Goal: Task Accomplishment & Management: Use online tool/utility

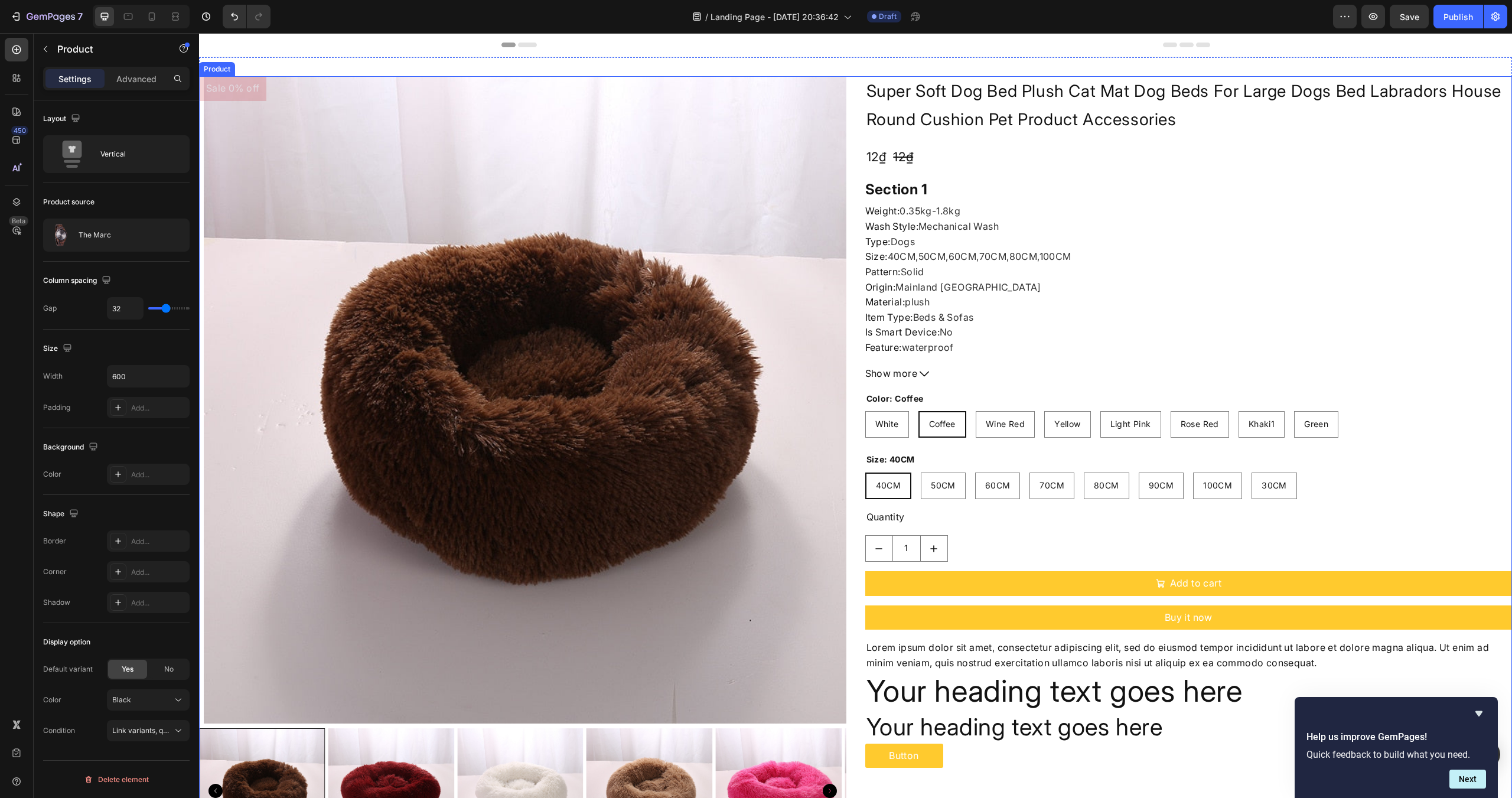
click at [850, 247] on div "Sale 0% off Product Badge Product Images Super Soft Dog Bed Plush Cat Mat Dog B…" at bounding box center [855, 469] width 1313 height 787
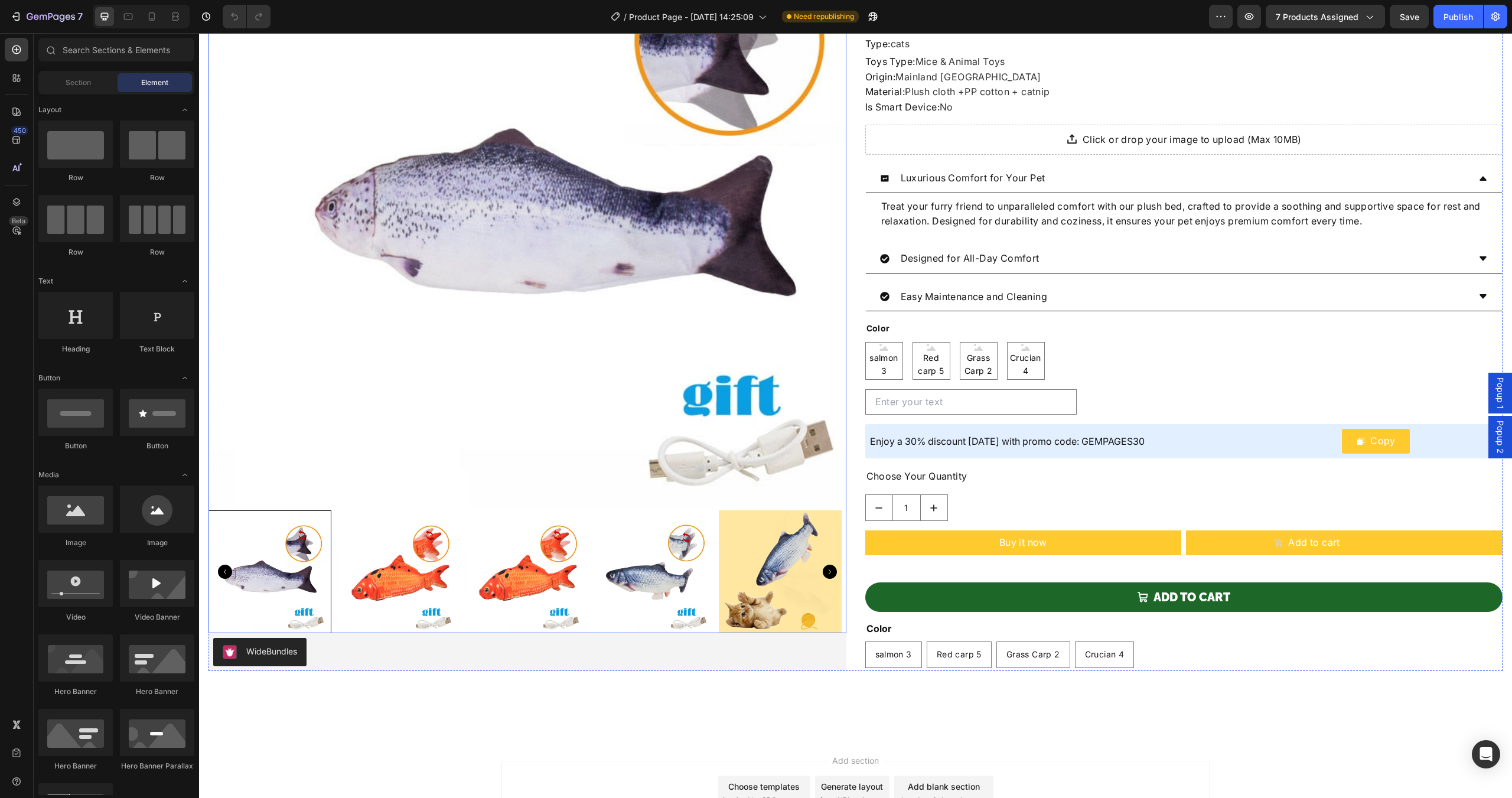
scroll to position [315, 0]
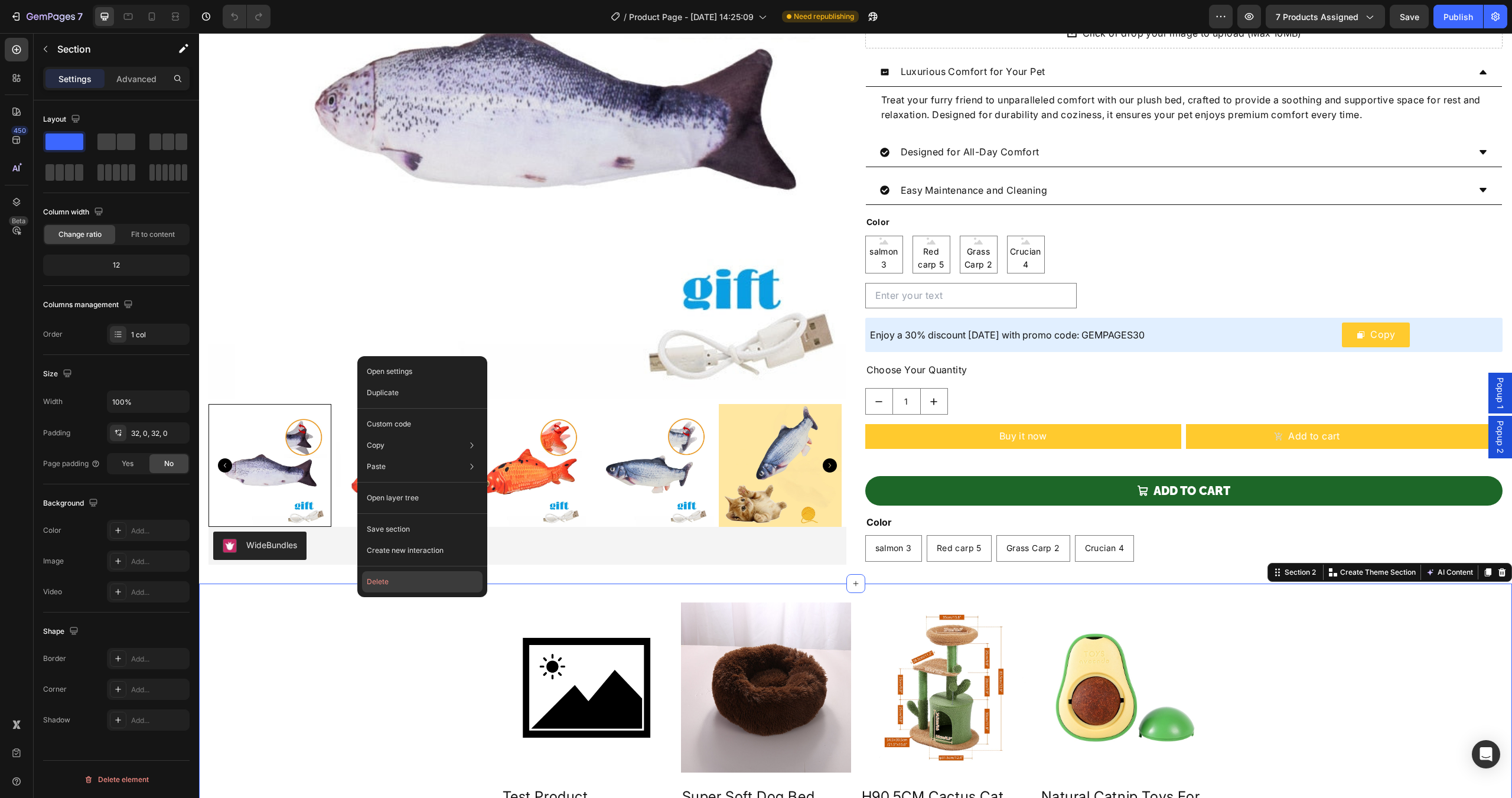
click at [401, 586] on button "Delete" at bounding box center [422, 581] width 120 height 21
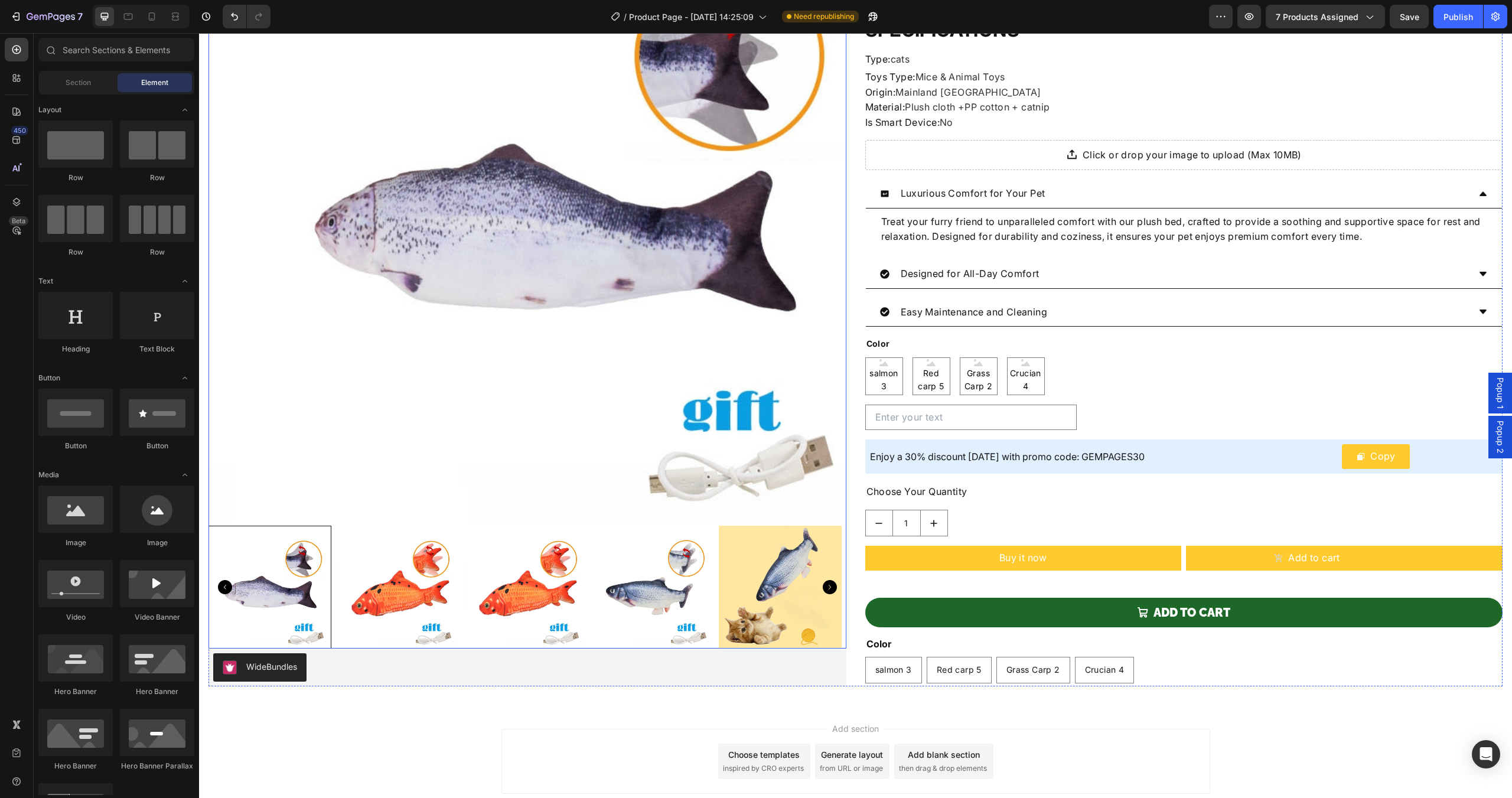
scroll to position [0, 0]
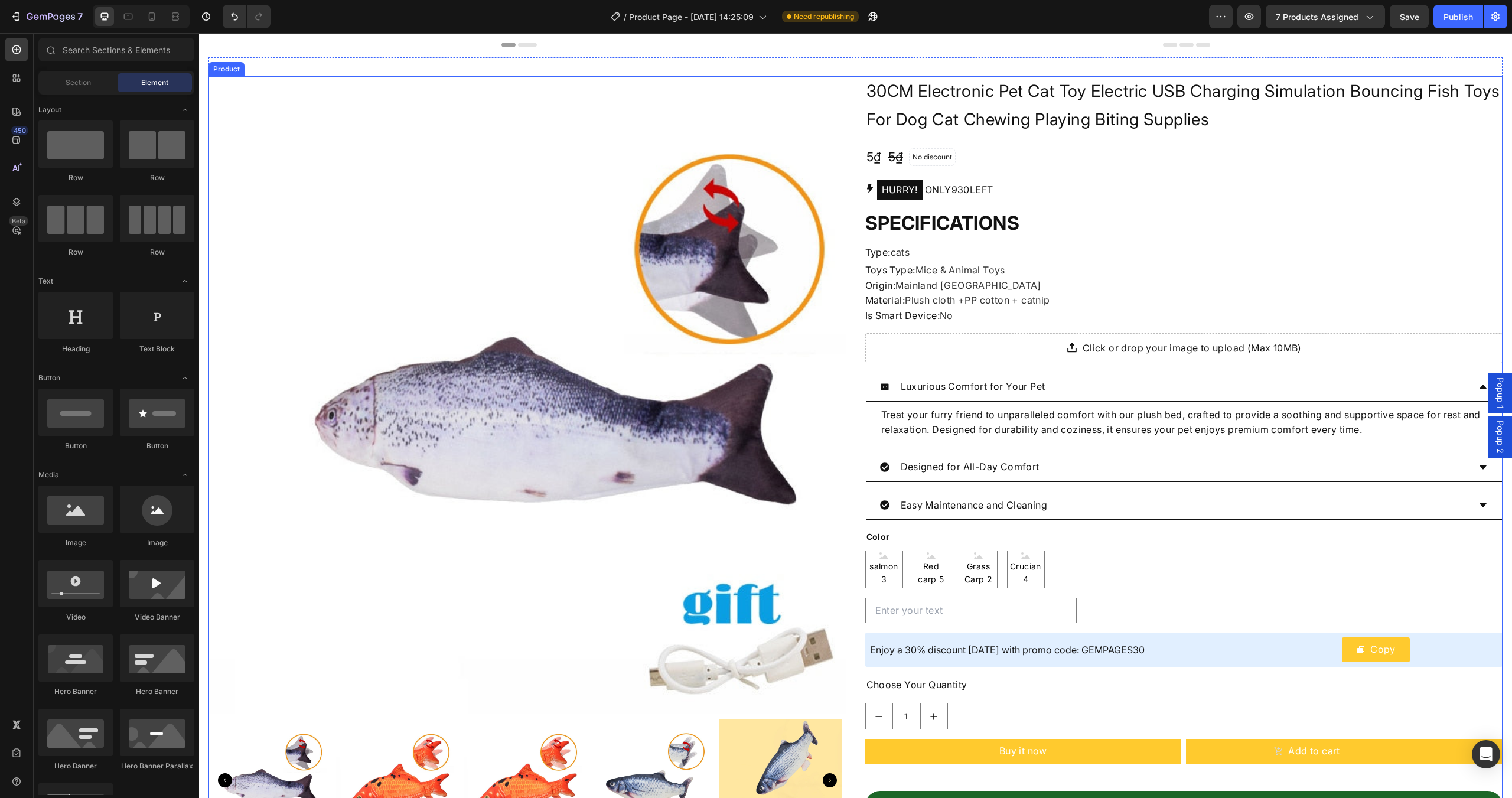
click at [848, 247] on div "Product Images WideBundles WideBundles 30CM Electronic Pet Cat Toy Electric USB…" at bounding box center [855, 477] width 1294 height 803
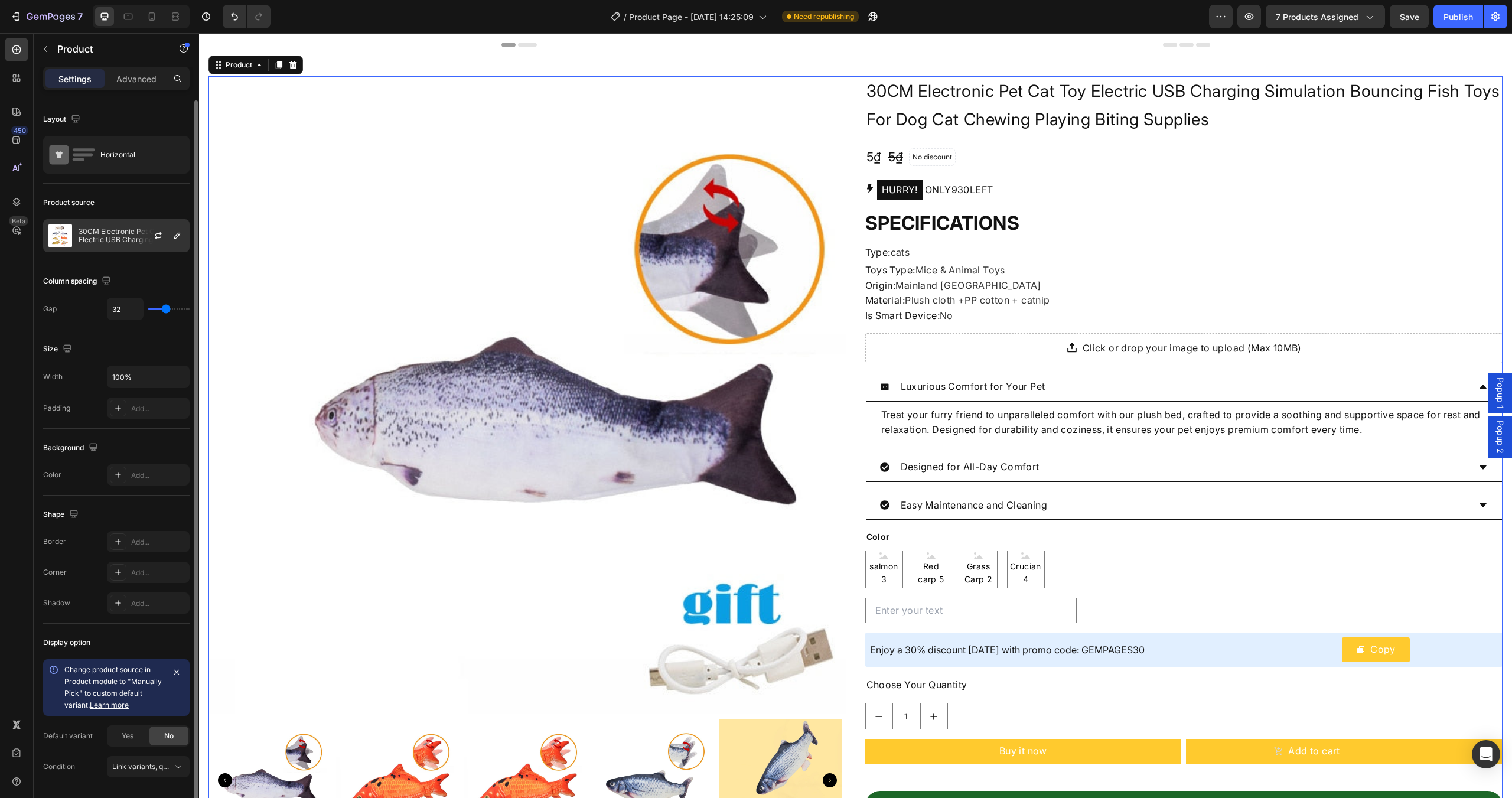
click at [113, 229] on p "30CM Electronic Pet Cat Toy Electric USB Charging Simulation Bouncing Fish Toys…" at bounding box center [131, 235] width 106 height 17
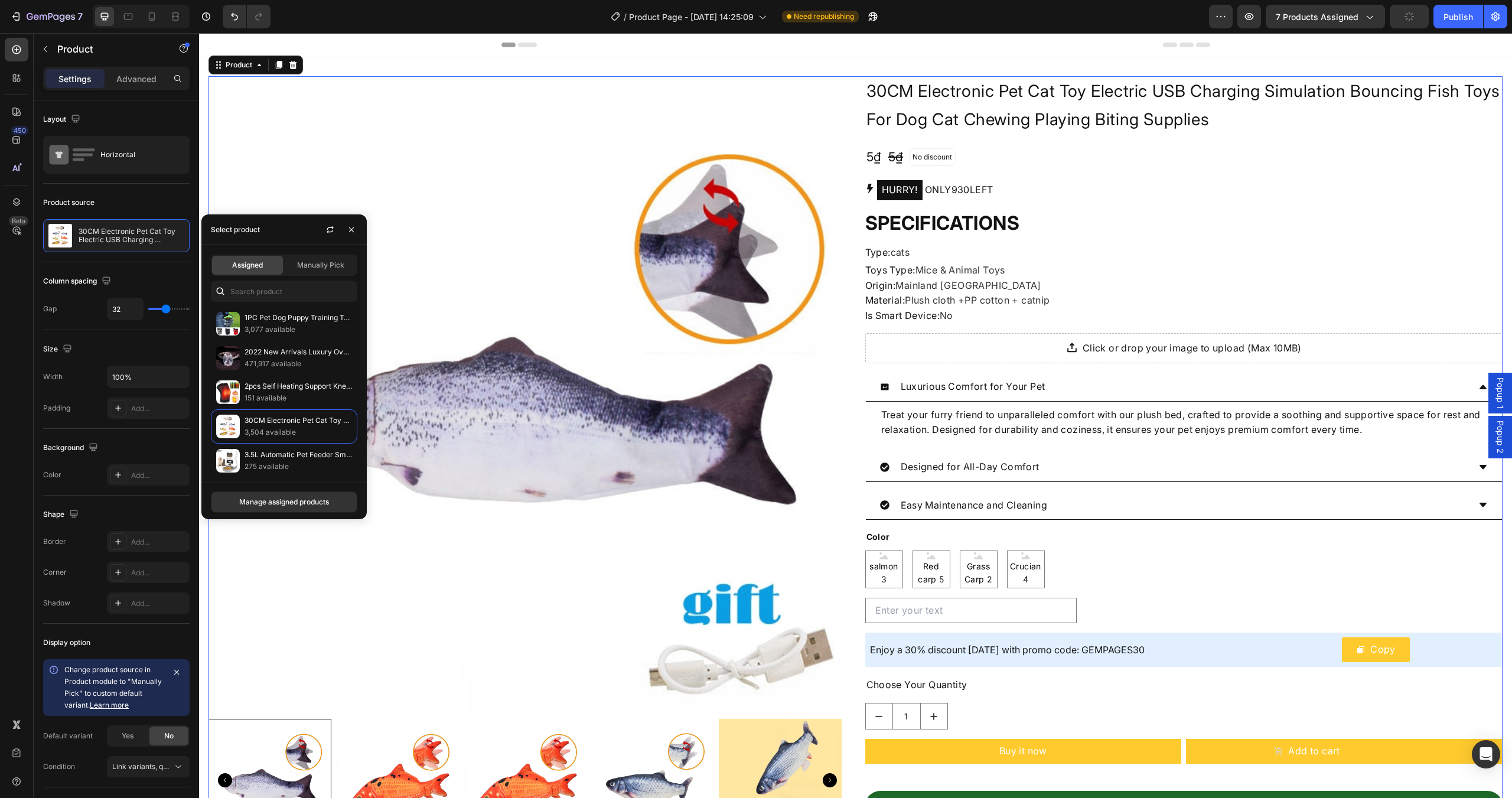
click at [234, 257] on div "Assigned" at bounding box center [247, 265] width 71 height 19
click at [112, 202] on div "Product source" at bounding box center [116, 202] width 147 height 19
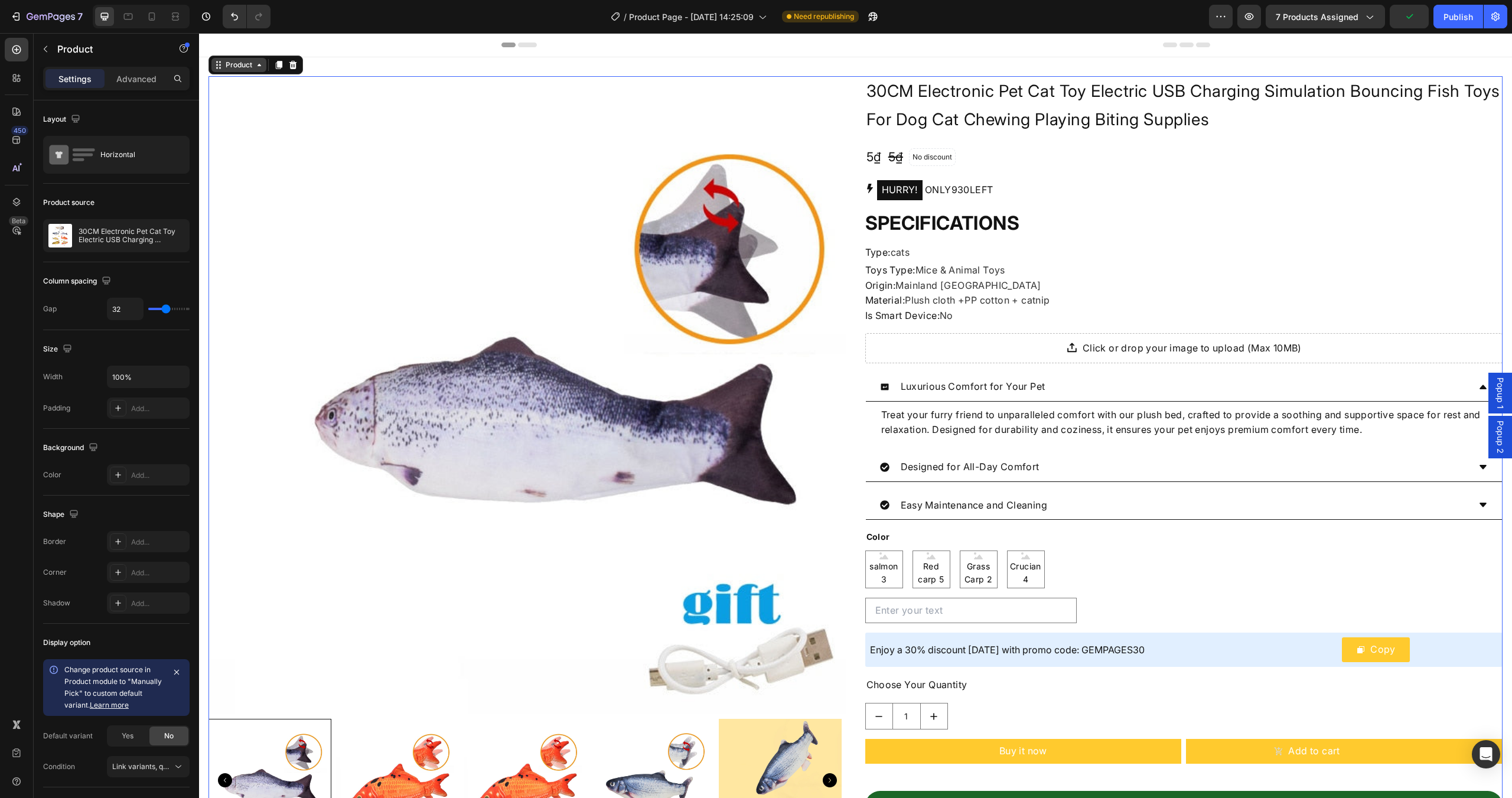
click at [250, 67] on div "Product" at bounding box center [239, 65] width 31 height 11
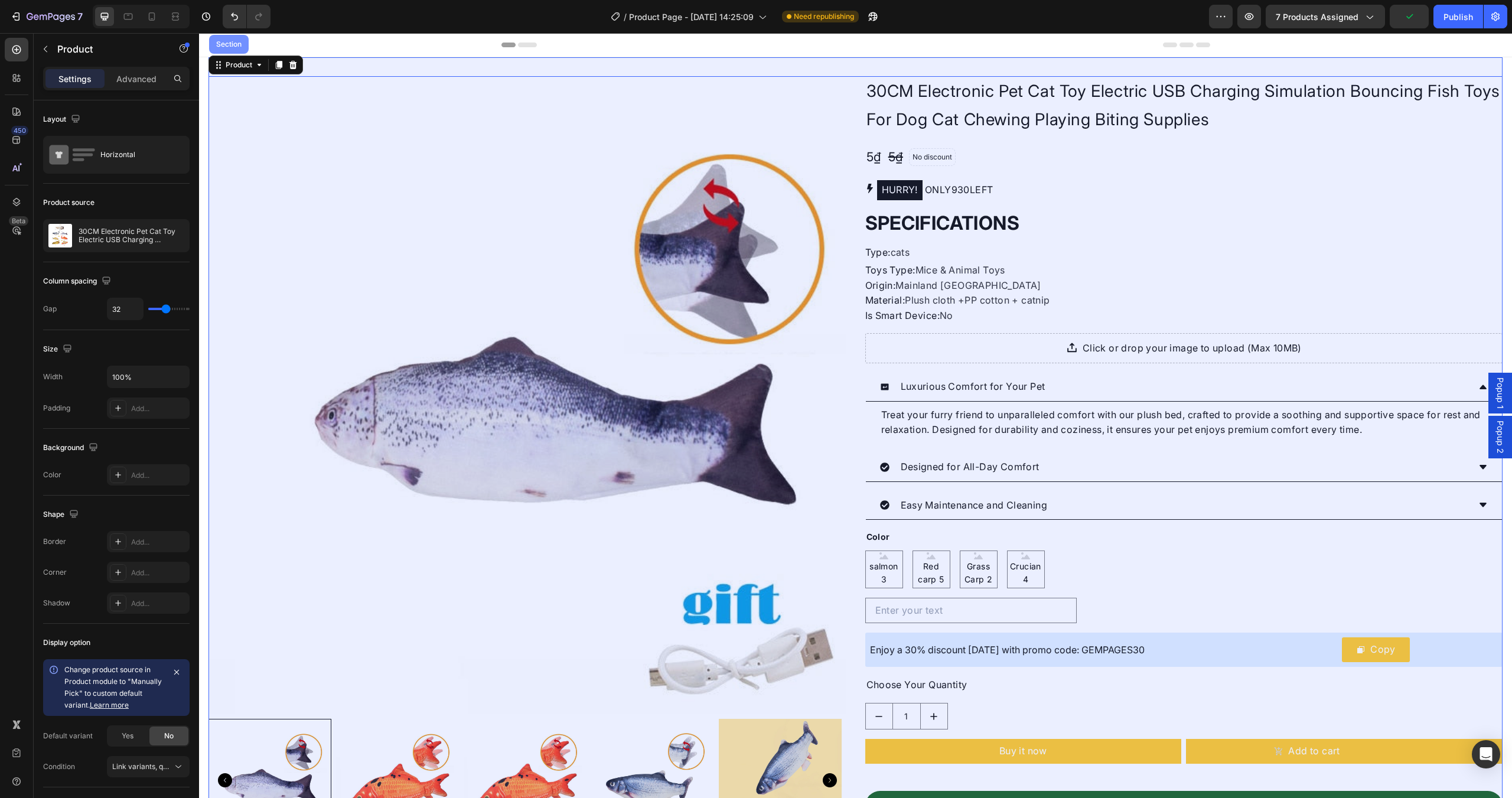
click at [236, 48] on div "Section" at bounding box center [229, 44] width 40 height 19
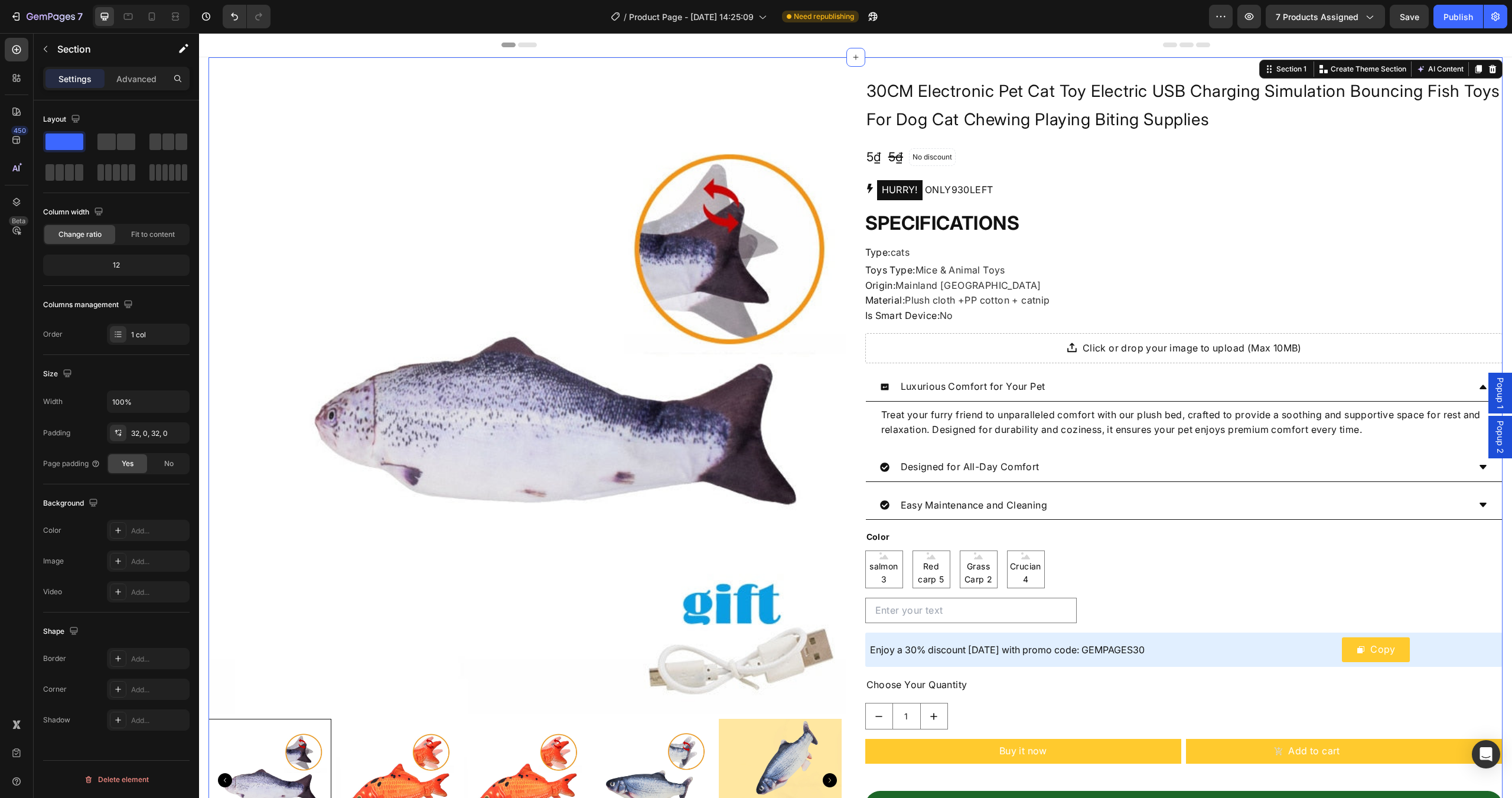
click at [1359, 77] on div "Section 1 Create Theme Section AI Content Write with GemAI What would you like …" at bounding box center [1380, 69] width 243 height 19
click at [1358, 71] on p "Create Theme Section" at bounding box center [1368, 69] width 75 height 11
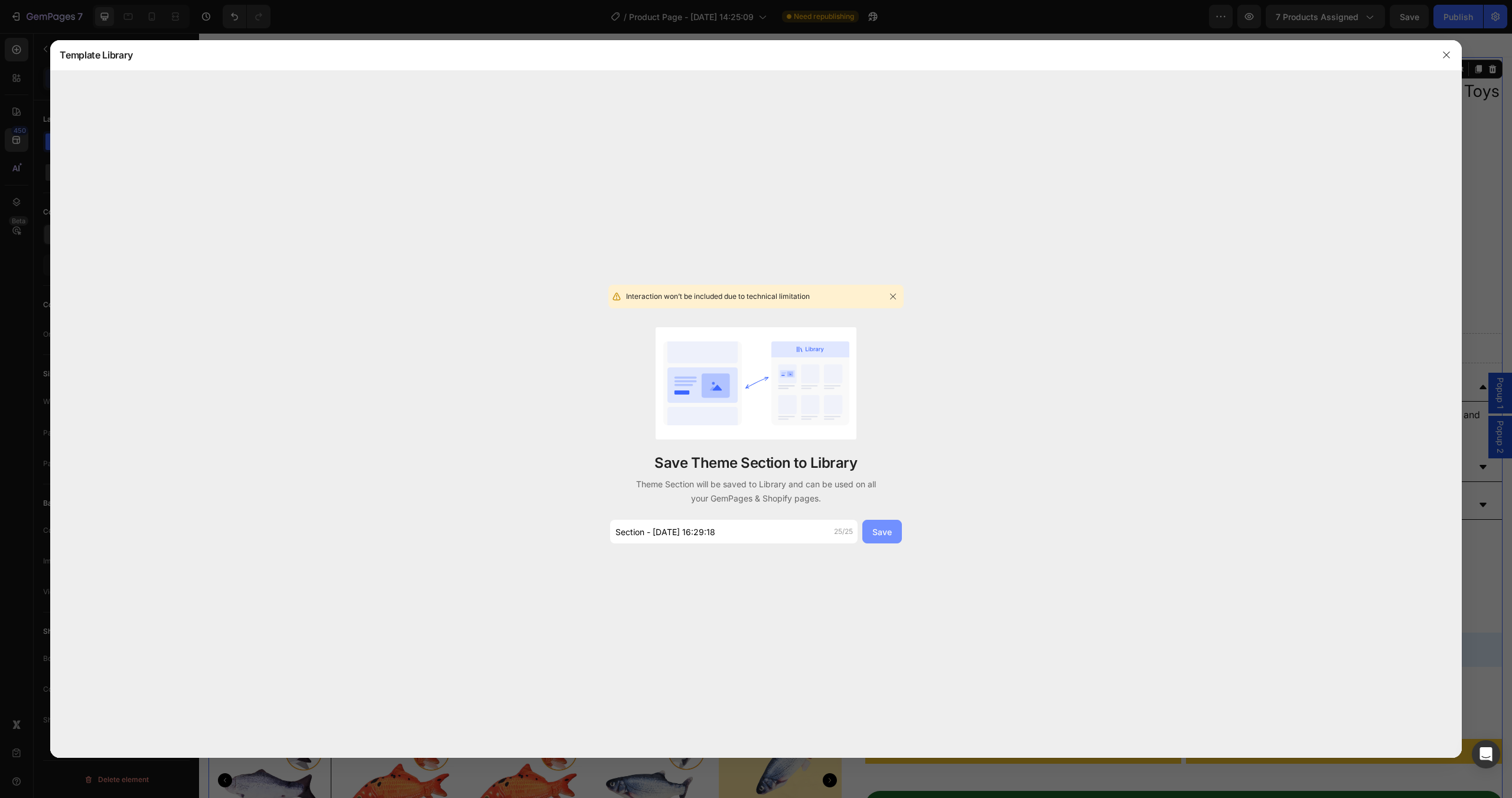
click at [879, 532] on div "Save" at bounding box center [882, 531] width 20 height 12
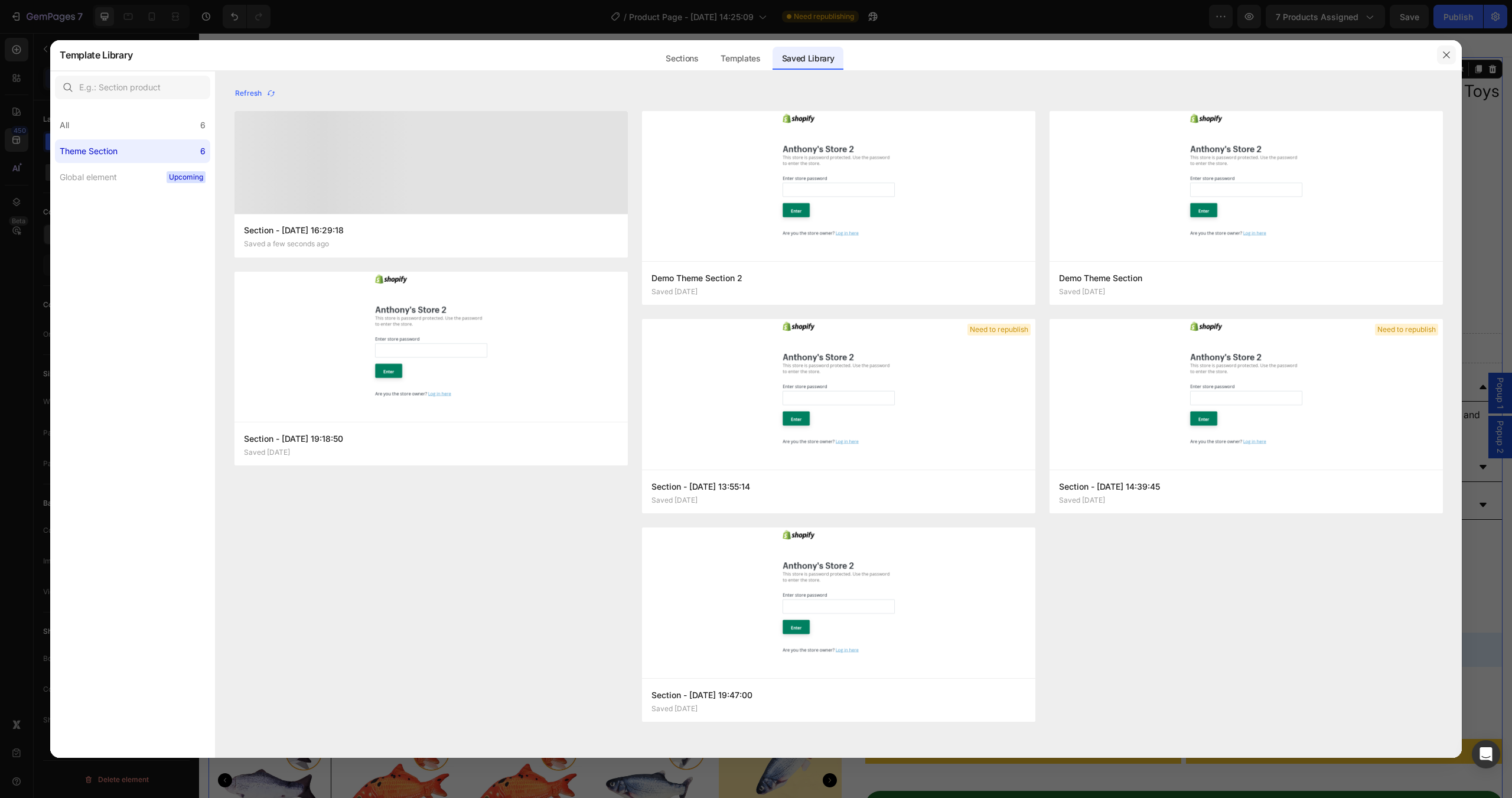
click at [1443, 54] on icon "button" at bounding box center [1446, 54] width 9 height 9
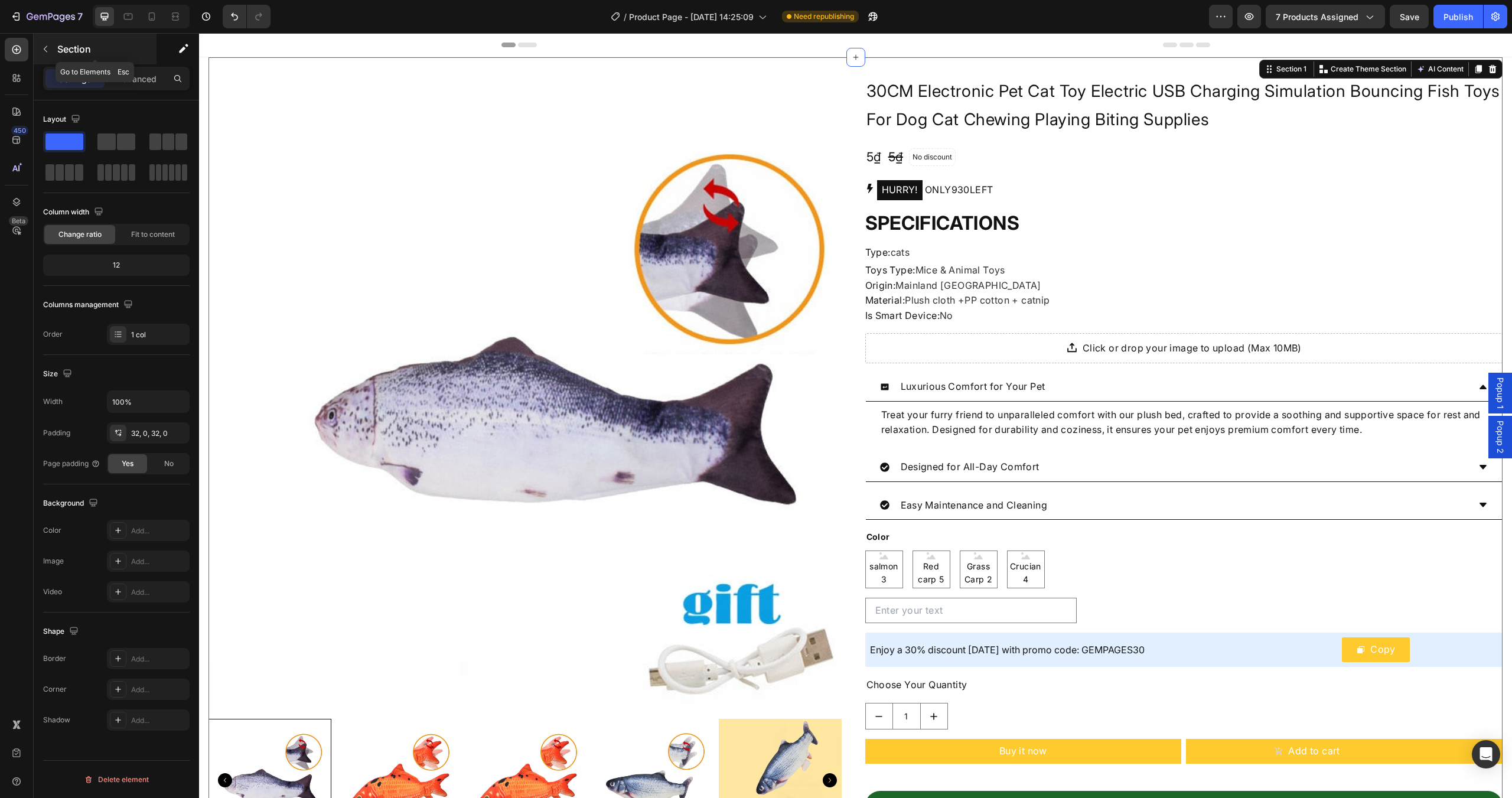
click at [60, 51] on p "Section" at bounding box center [105, 49] width 96 height 15
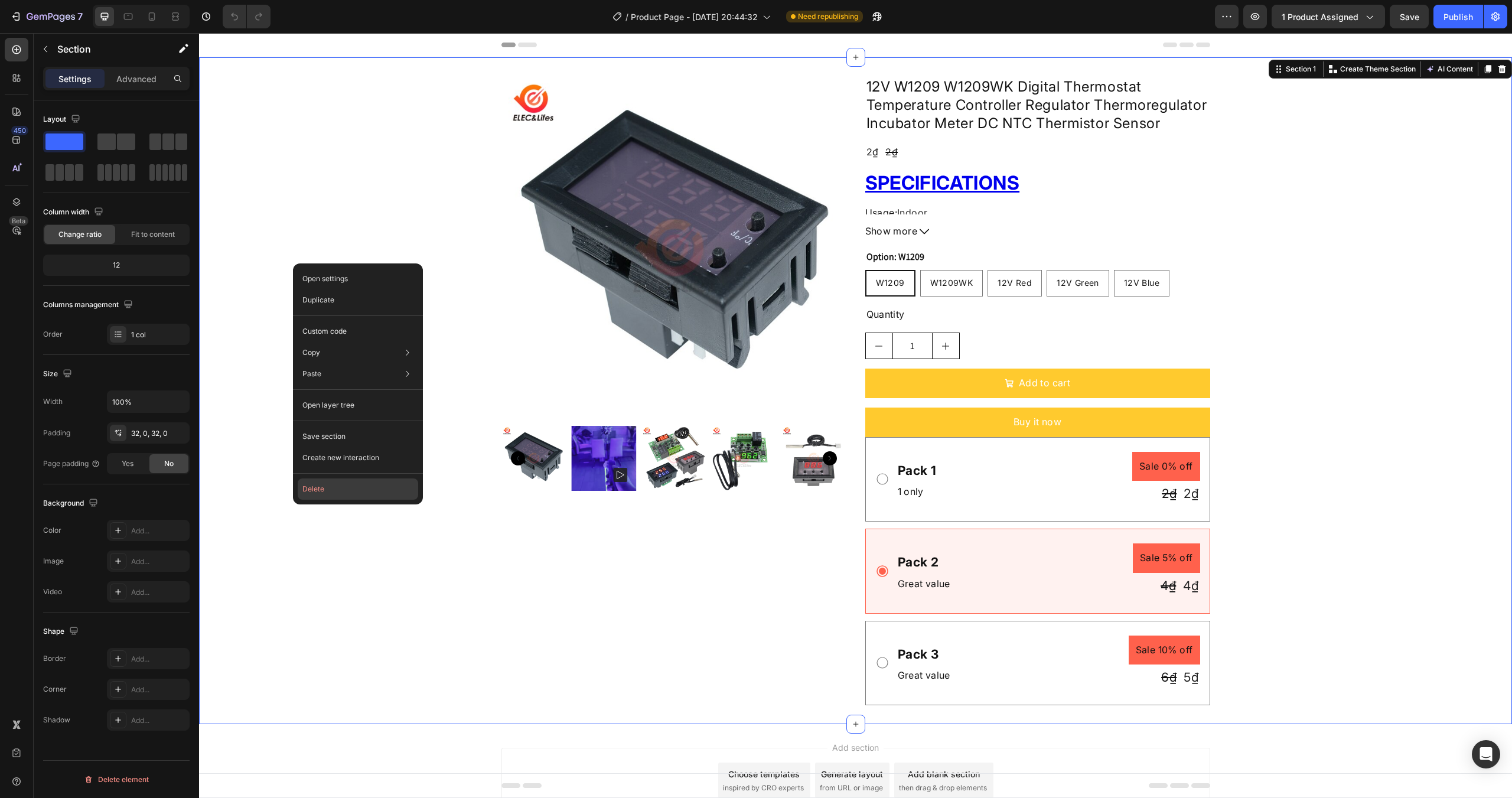
click at [343, 478] on button "Delete" at bounding box center [358, 488] width 120 height 21
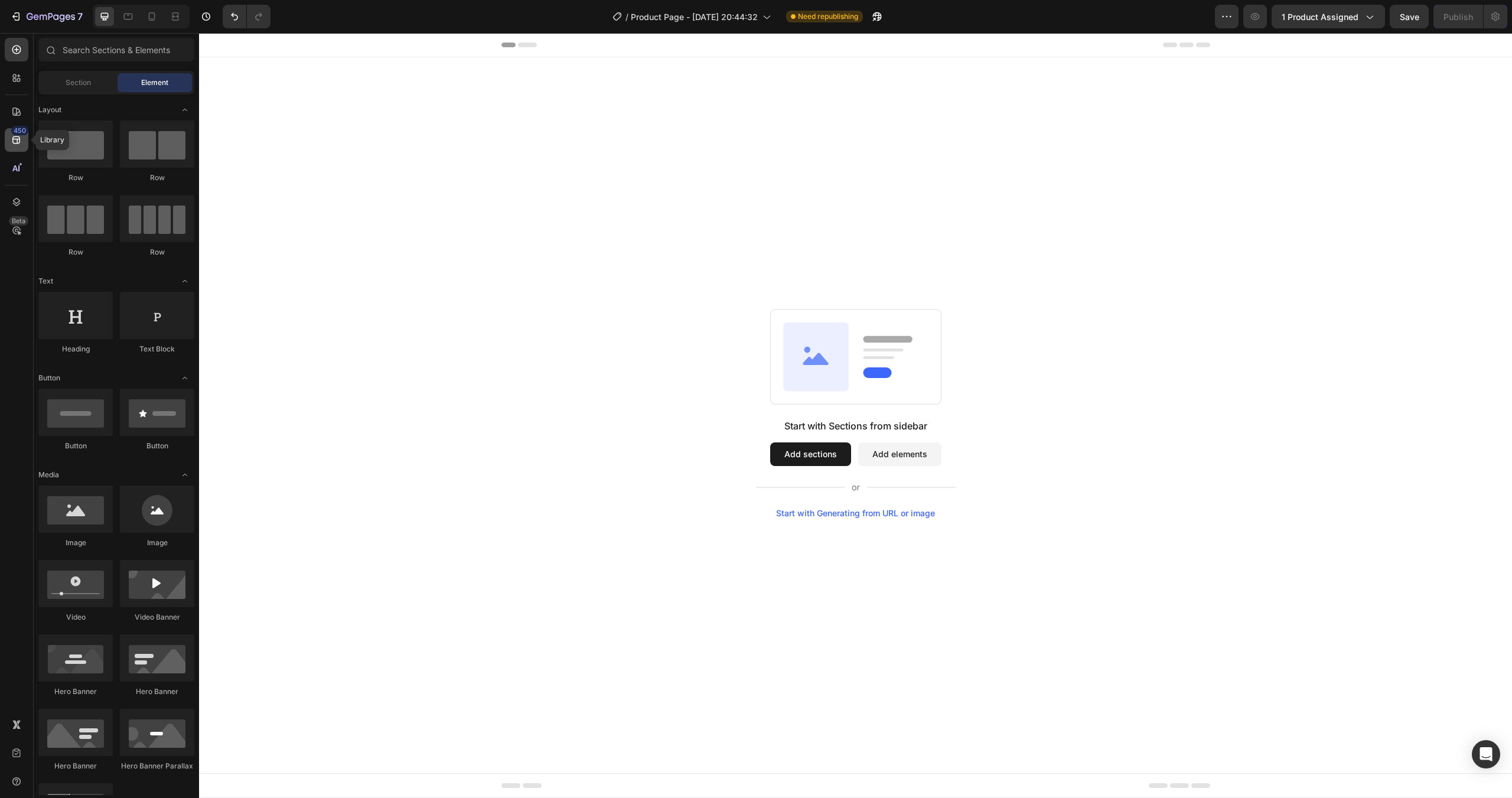
click at [17, 147] on div "450" at bounding box center [17, 140] width 24 height 24
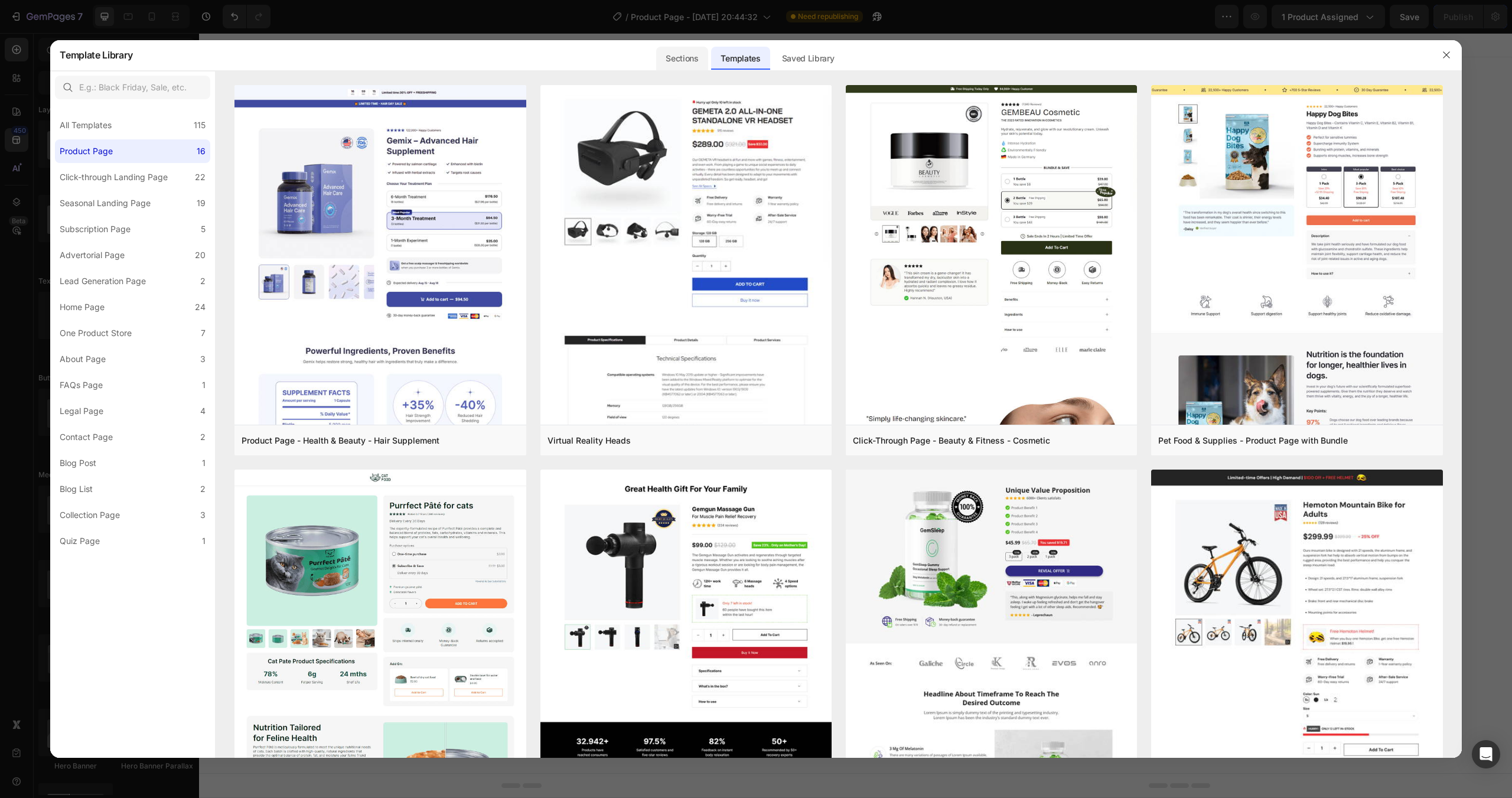
click at [682, 54] on div "Sections" at bounding box center [681, 58] width 52 height 24
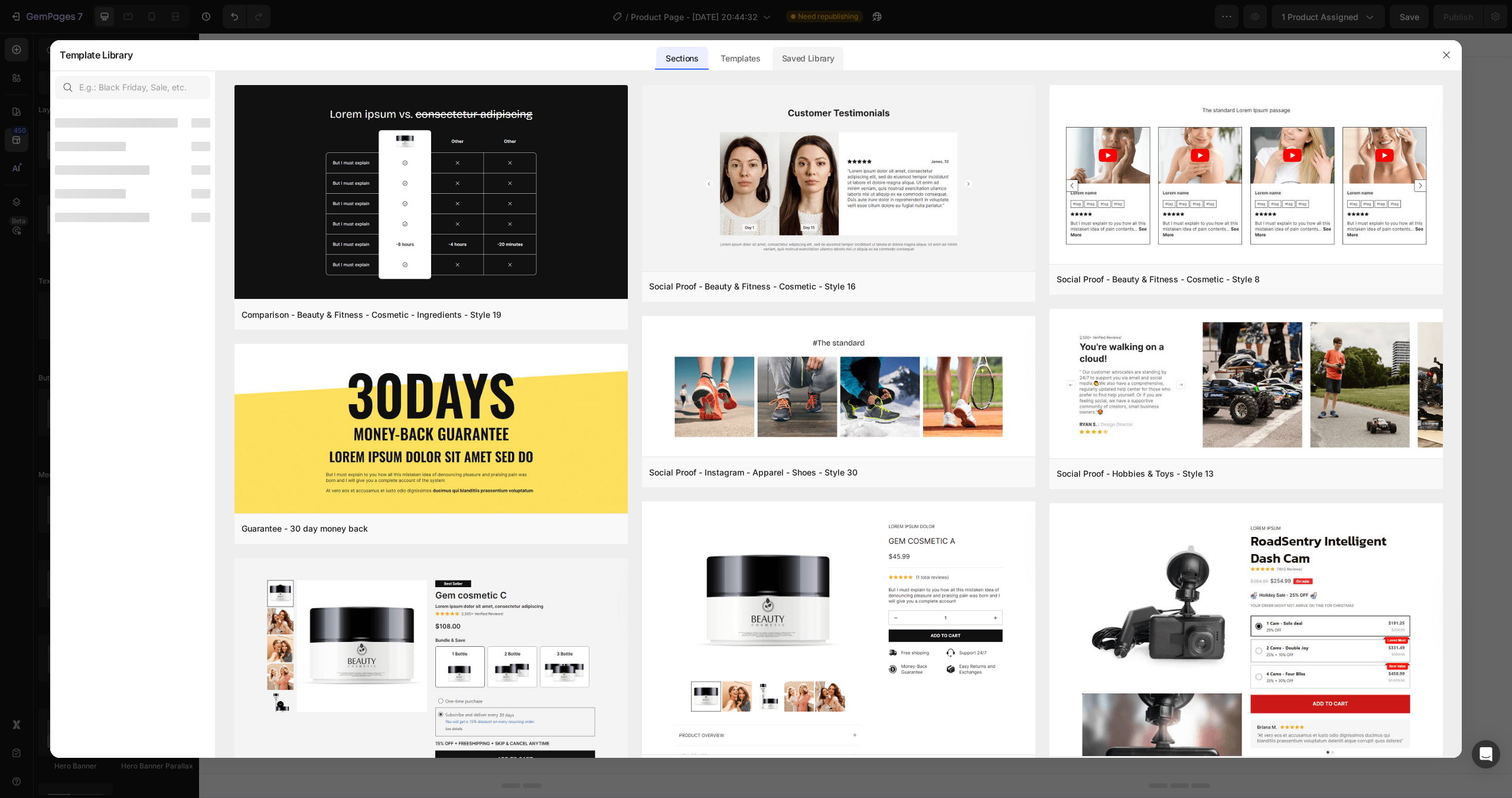
click at [805, 52] on div "Saved Library" at bounding box center [808, 58] width 71 height 24
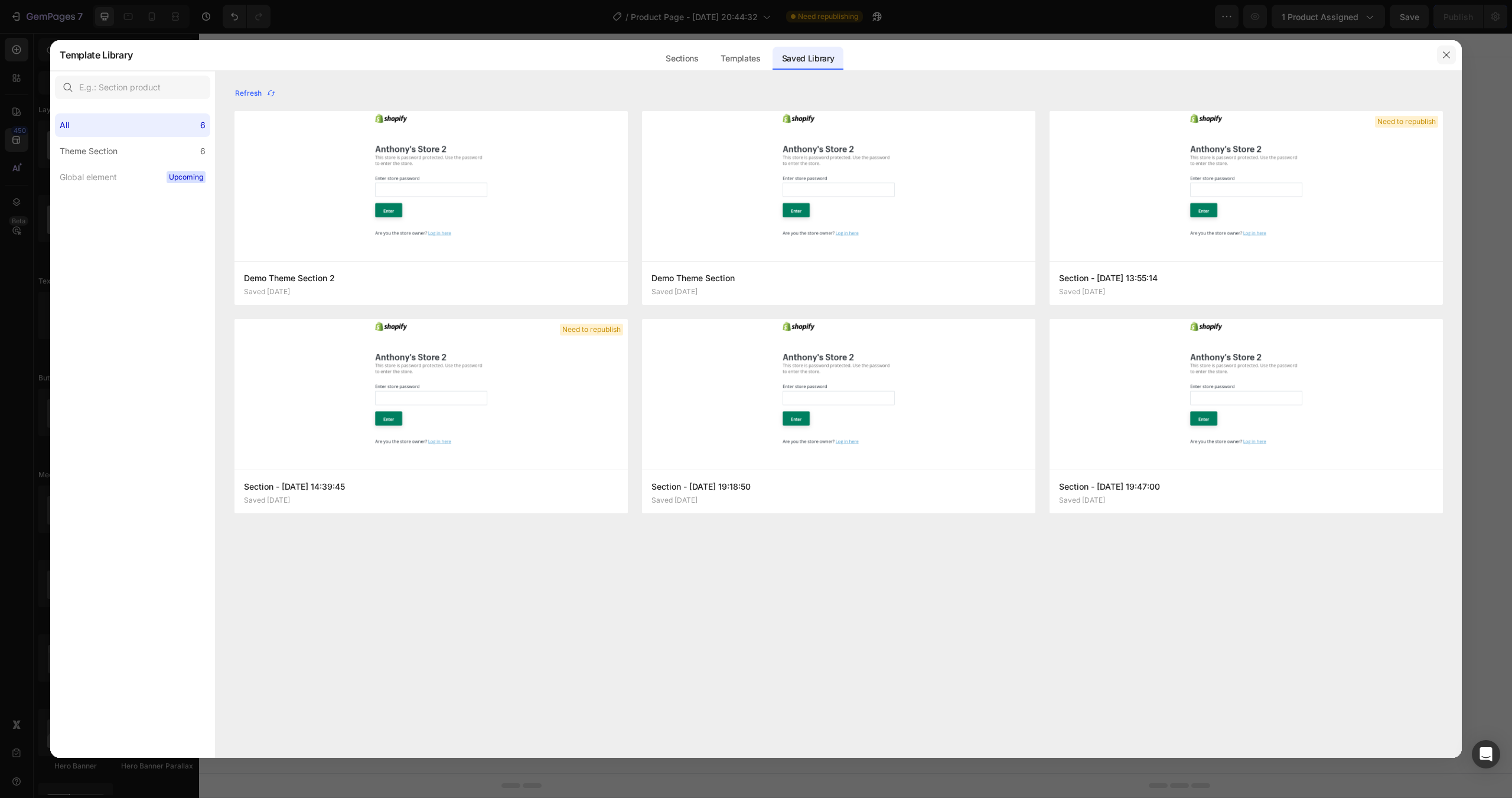
click at [1444, 54] on icon "button" at bounding box center [1446, 54] width 9 height 9
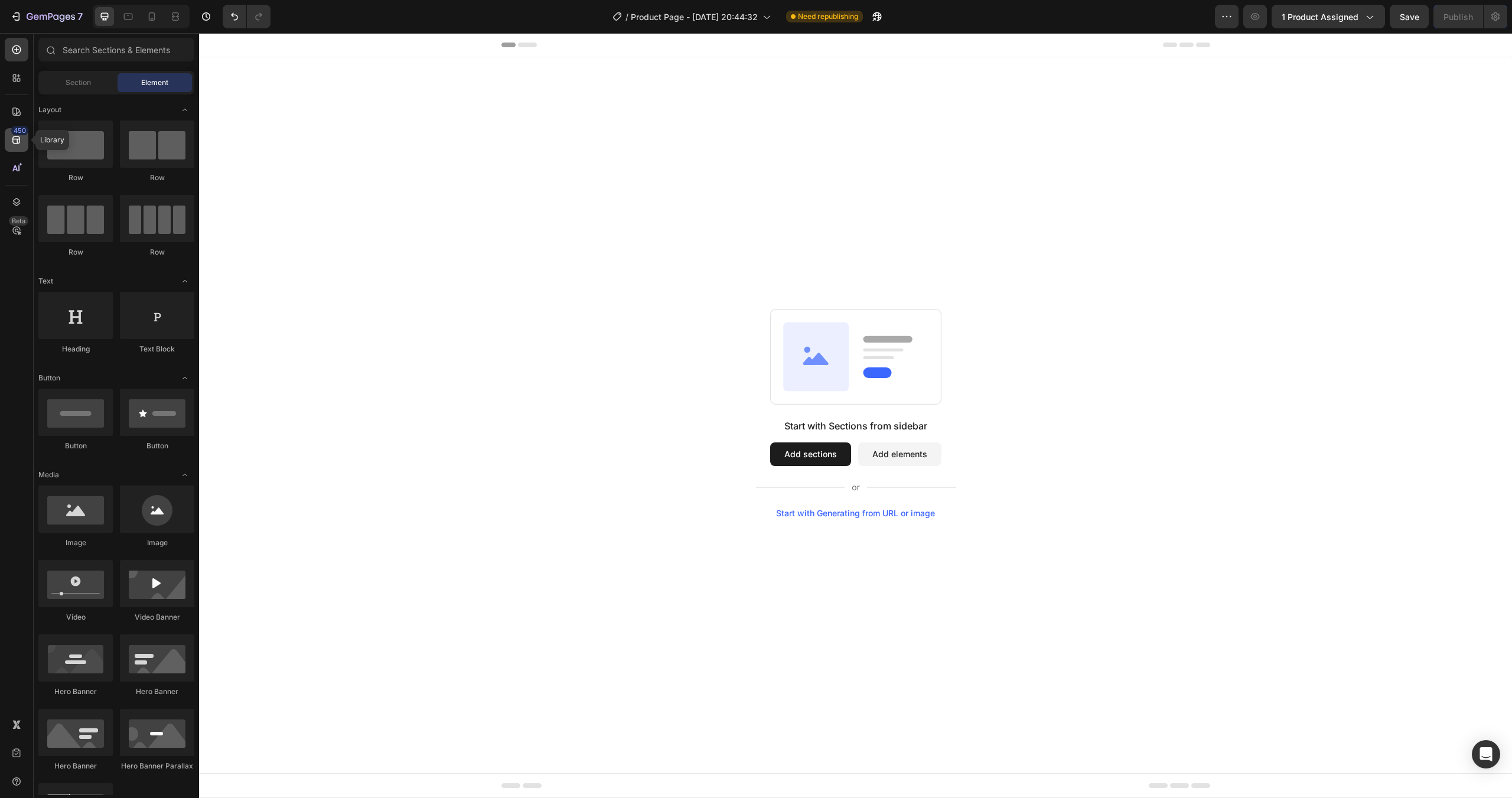
click at [12, 141] on icon at bounding box center [17, 140] width 12 height 12
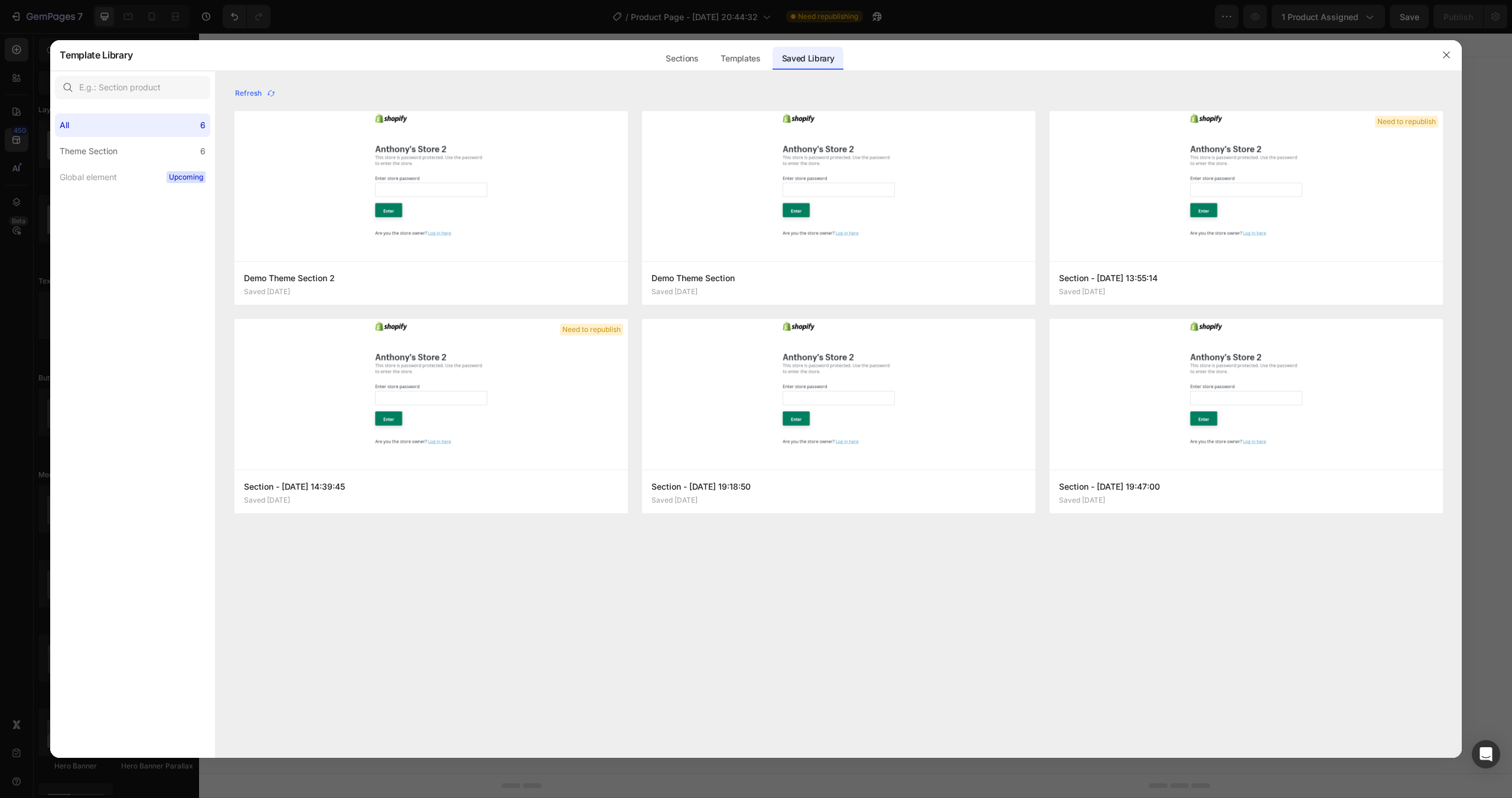
click at [793, 59] on div "Saved Library" at bounding box center [808, 58] width 71 height 24
click at [132, 147] on label "Theme Section 6" at bounding box center [133, 151] width 155 height 24
click at [1448, 52] on icon "button" at bounding box center [1446, 54] width 9 height 9
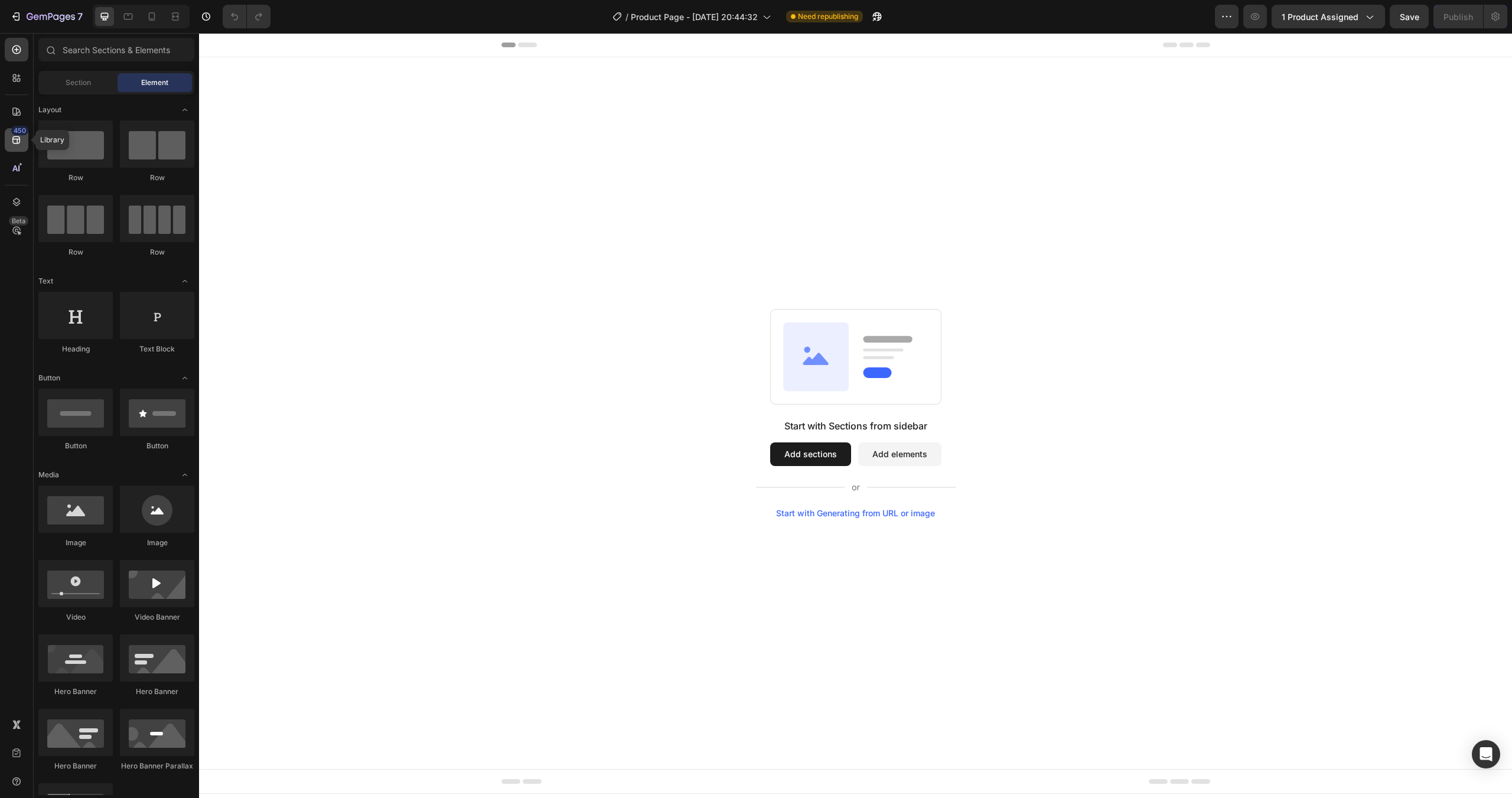
click at [17, 138] on icon at bounding box center [17, 140] width 12 height 12
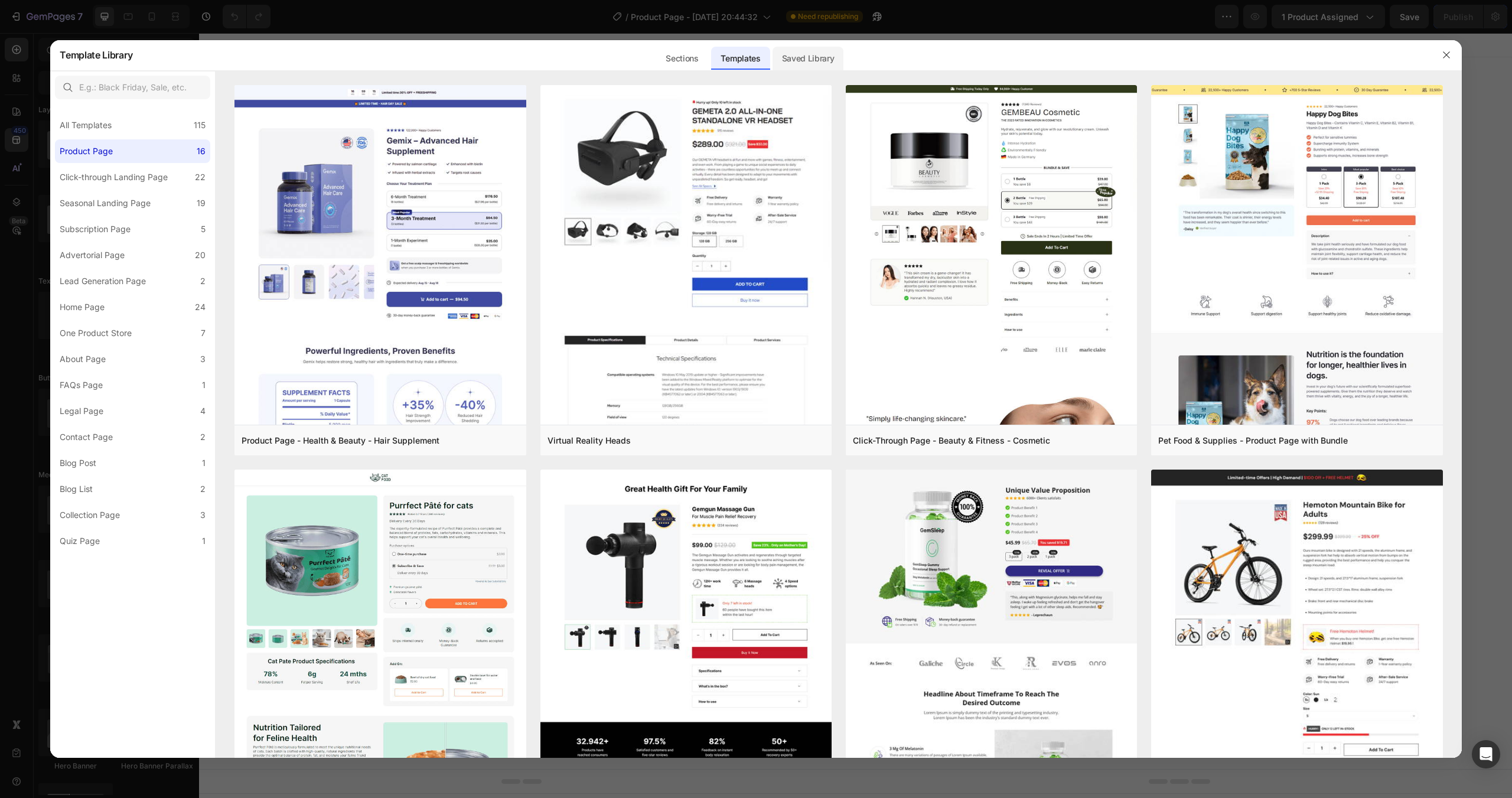
click at [827, 59] on div "Saved Library" at bounding box center [808, 58] width 71 height 24
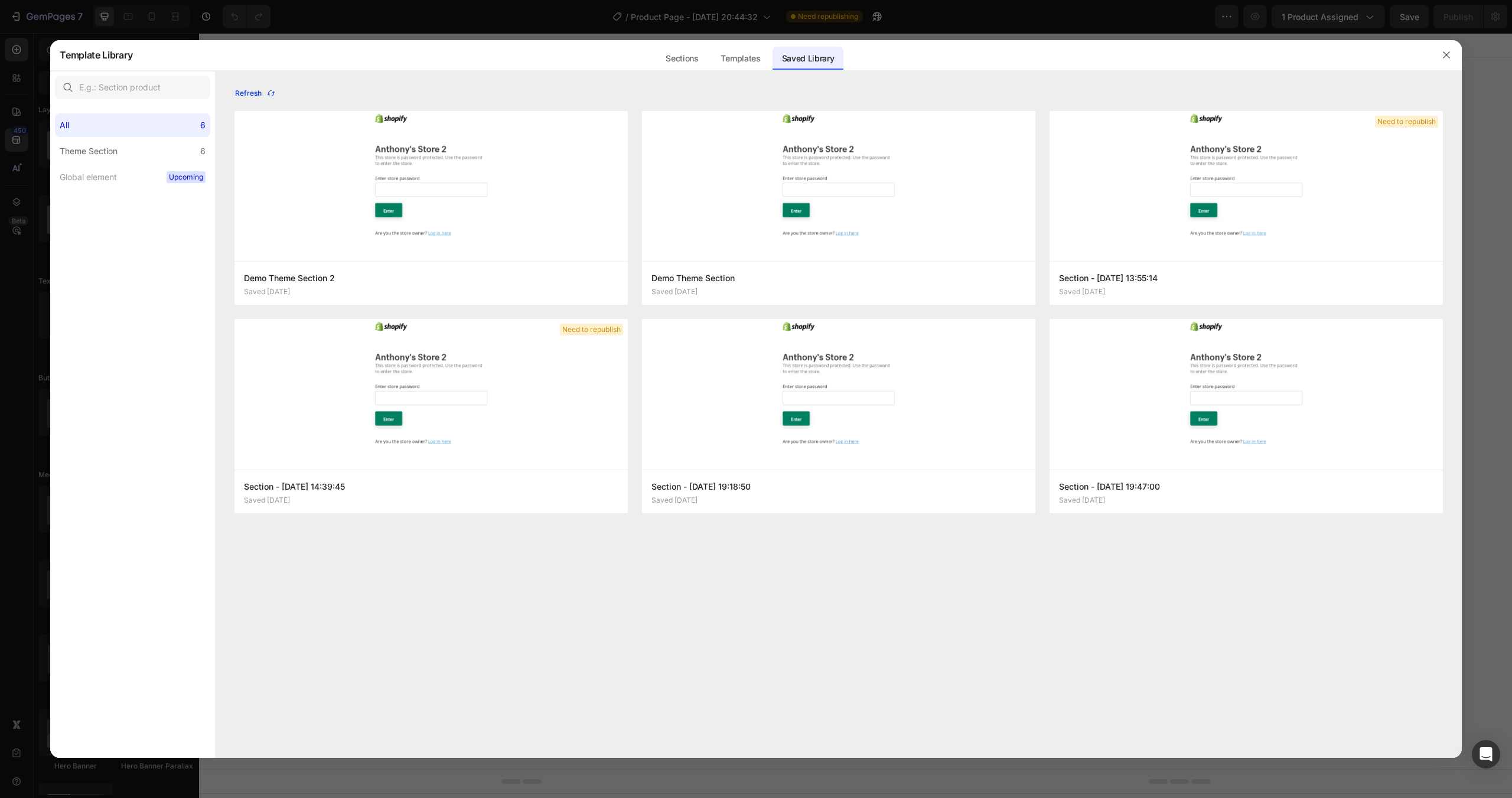
click at [272, 93] on icon "button" at bounding box center [271, 93] width 9 height 9
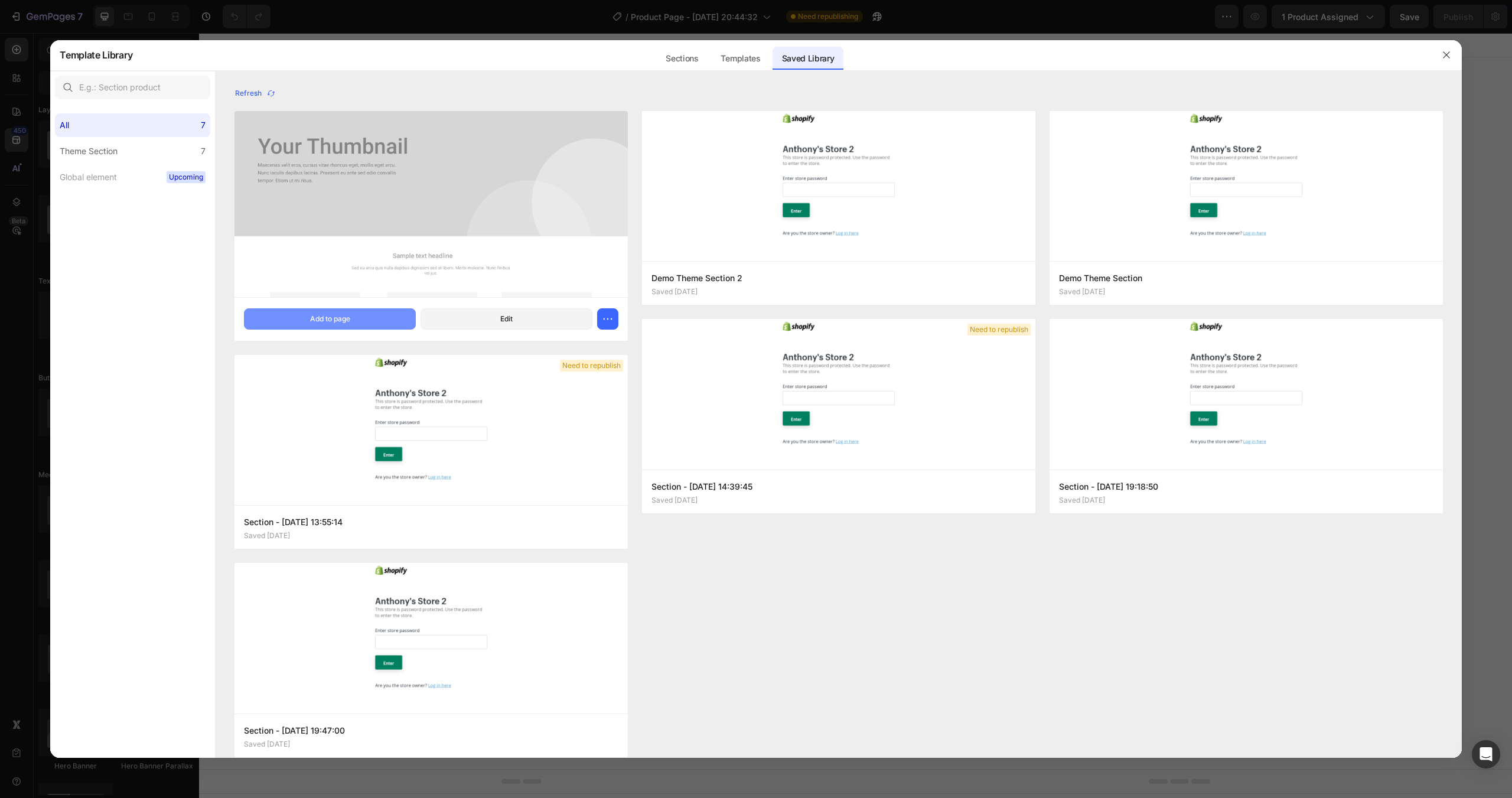
click at [329, 317] on div "Add to page" at bounding box center [329, 318] width 40 height 11
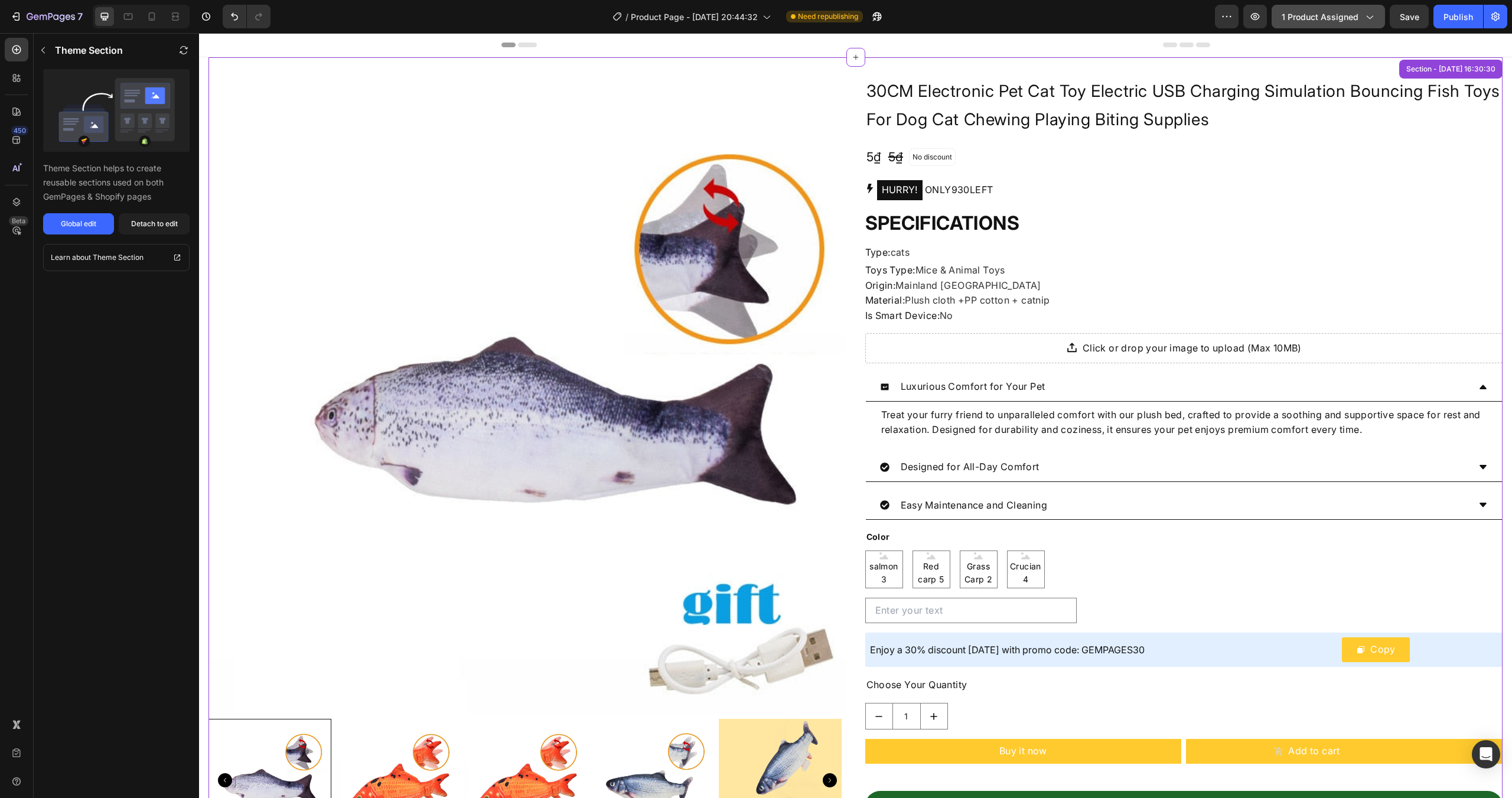
click at [1329, 19] on span "1 product assigned" at bounding box center [1320, 17] width 77 height 12
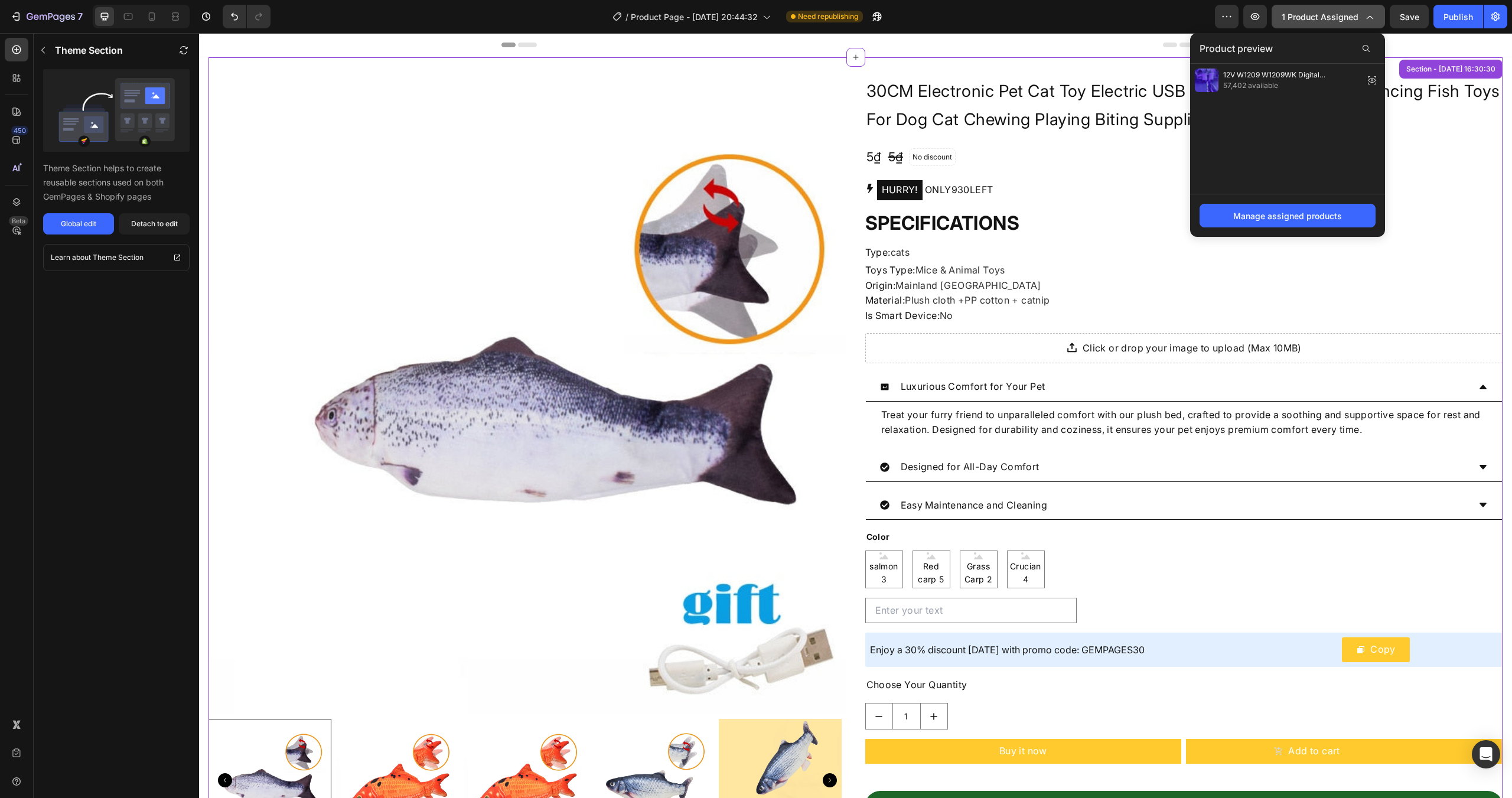
click at [1329, 19] on span "1 product assigned" at bounding box center [1320, 17] width 77 height 12
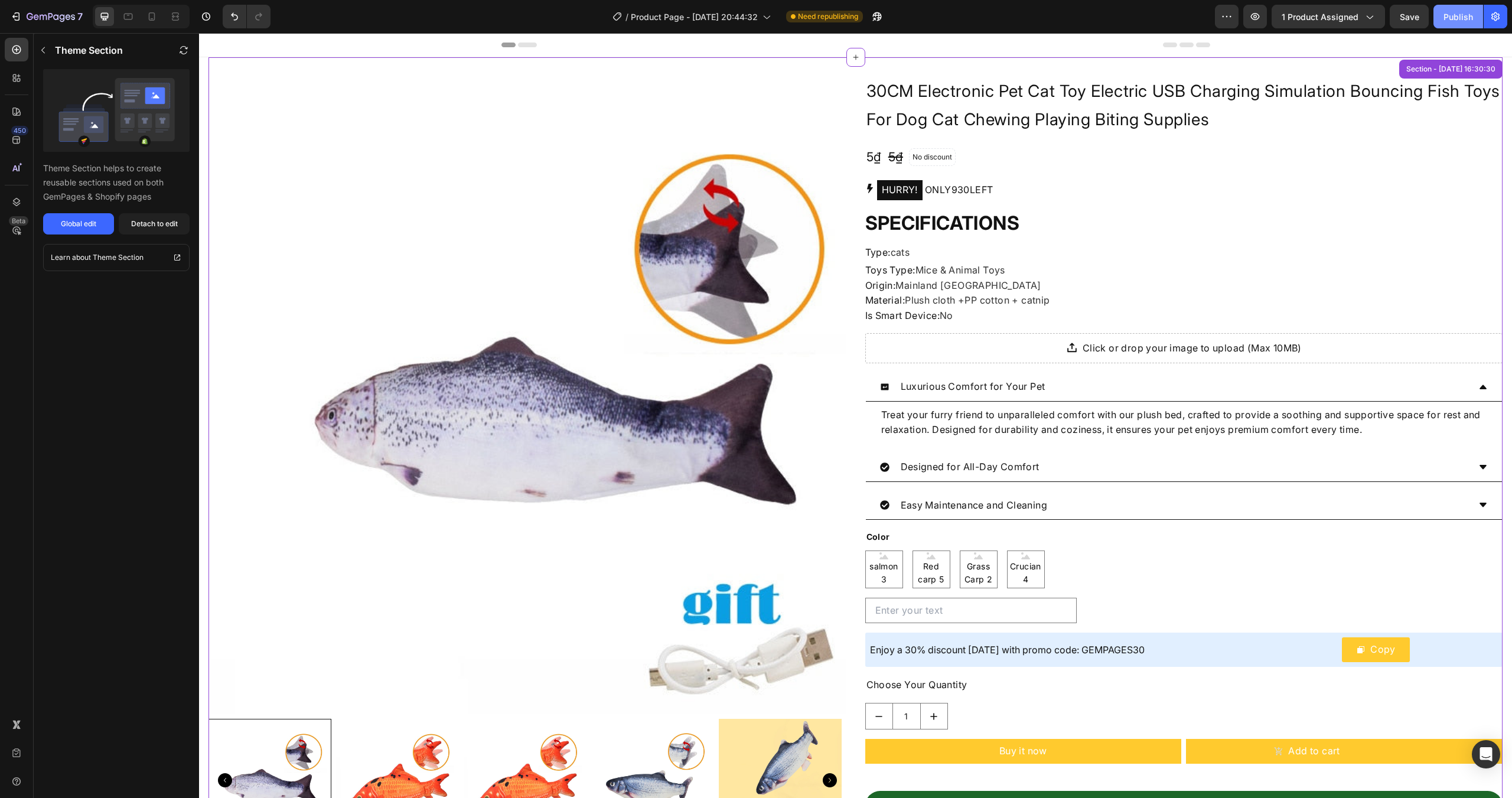
click at [1450, 18] on div "Publish" at bounding box center [1458, 17] width 30 height 12
click at [867, 13] on icon "button" at bounding box center [863, 17] width 12 height 12
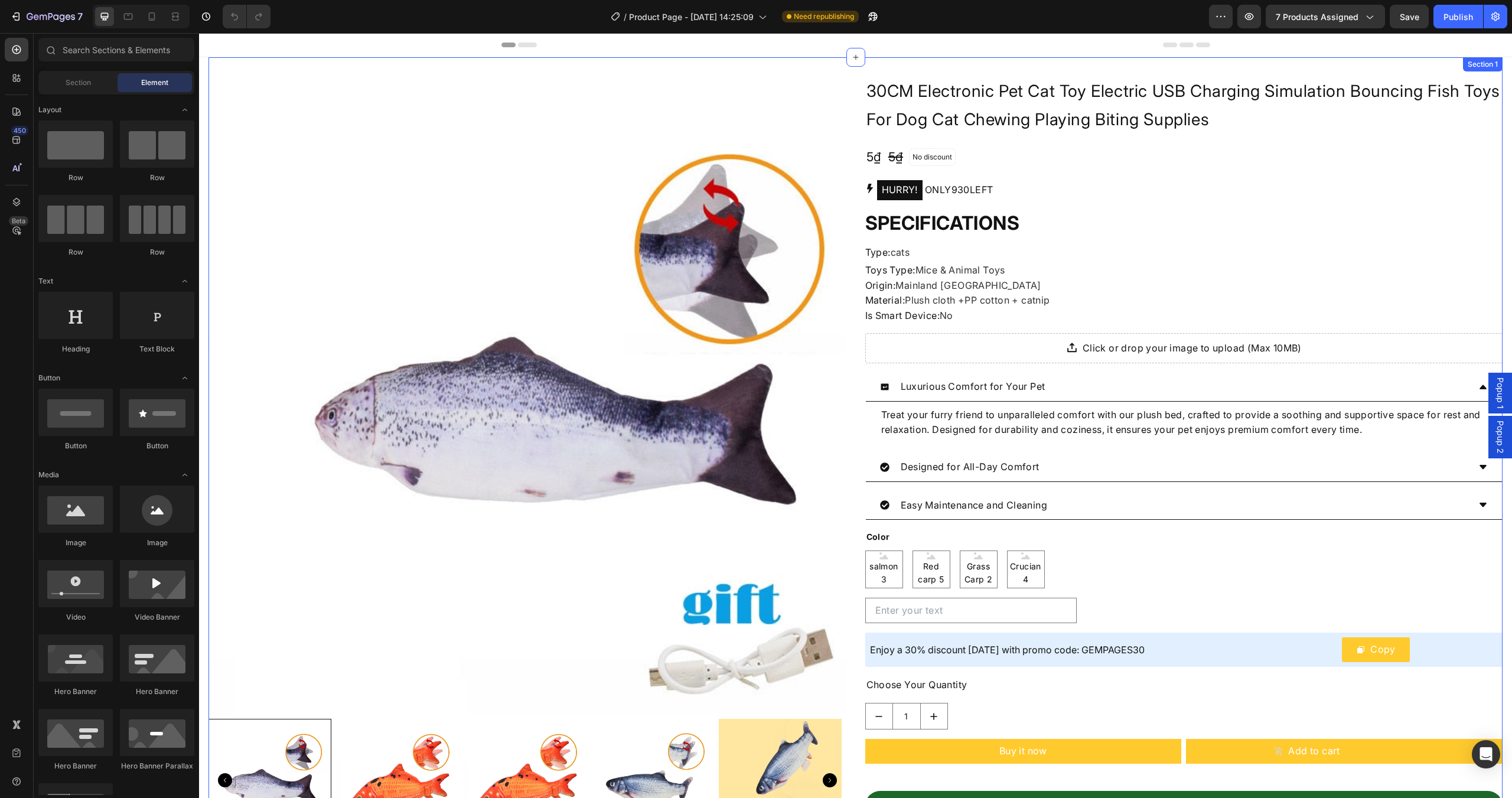
click at [852, 71] on div "Product Images WideBundles WideBundles 30CM Electronic Pet Cat Toy Electric USB…" at bounding box center [855, 477] width 1294 height 841
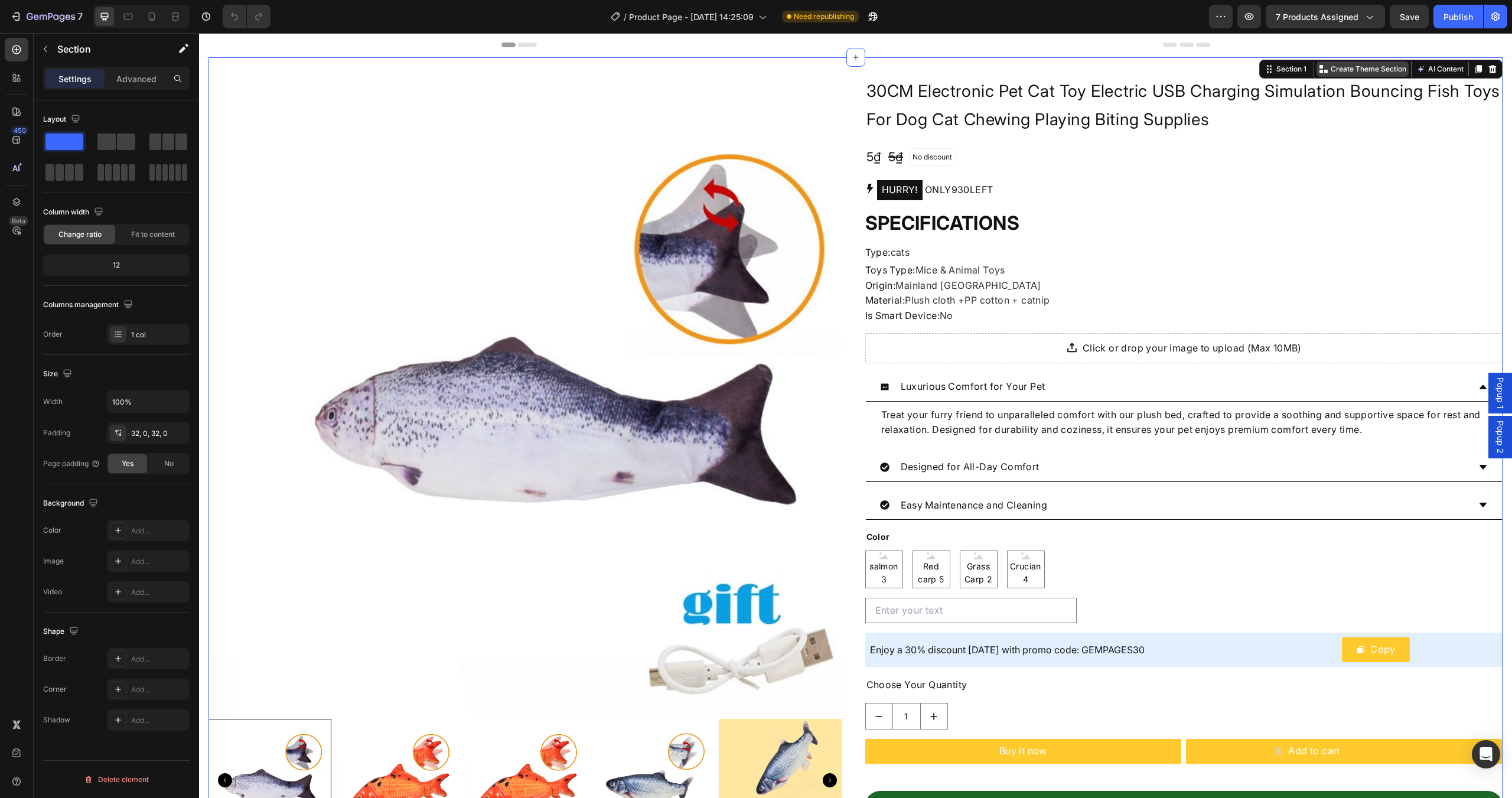
click at [1362, 70] on p "Create Theme Section" at bounding box center [1368, 69] width 75 height 11
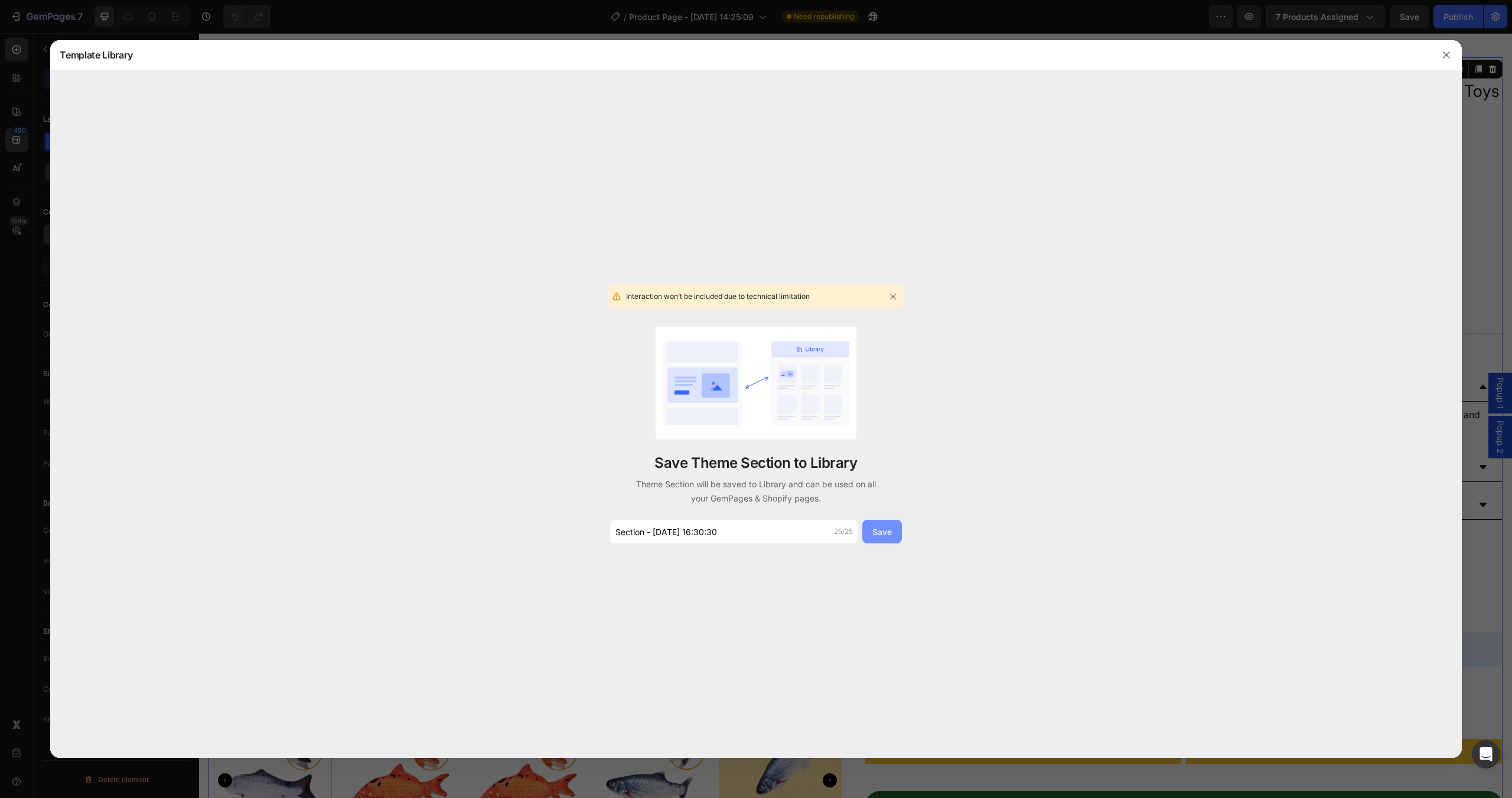
click at [884, 524] on button "Save" at bounding box center [882, 531] width 40 height 24
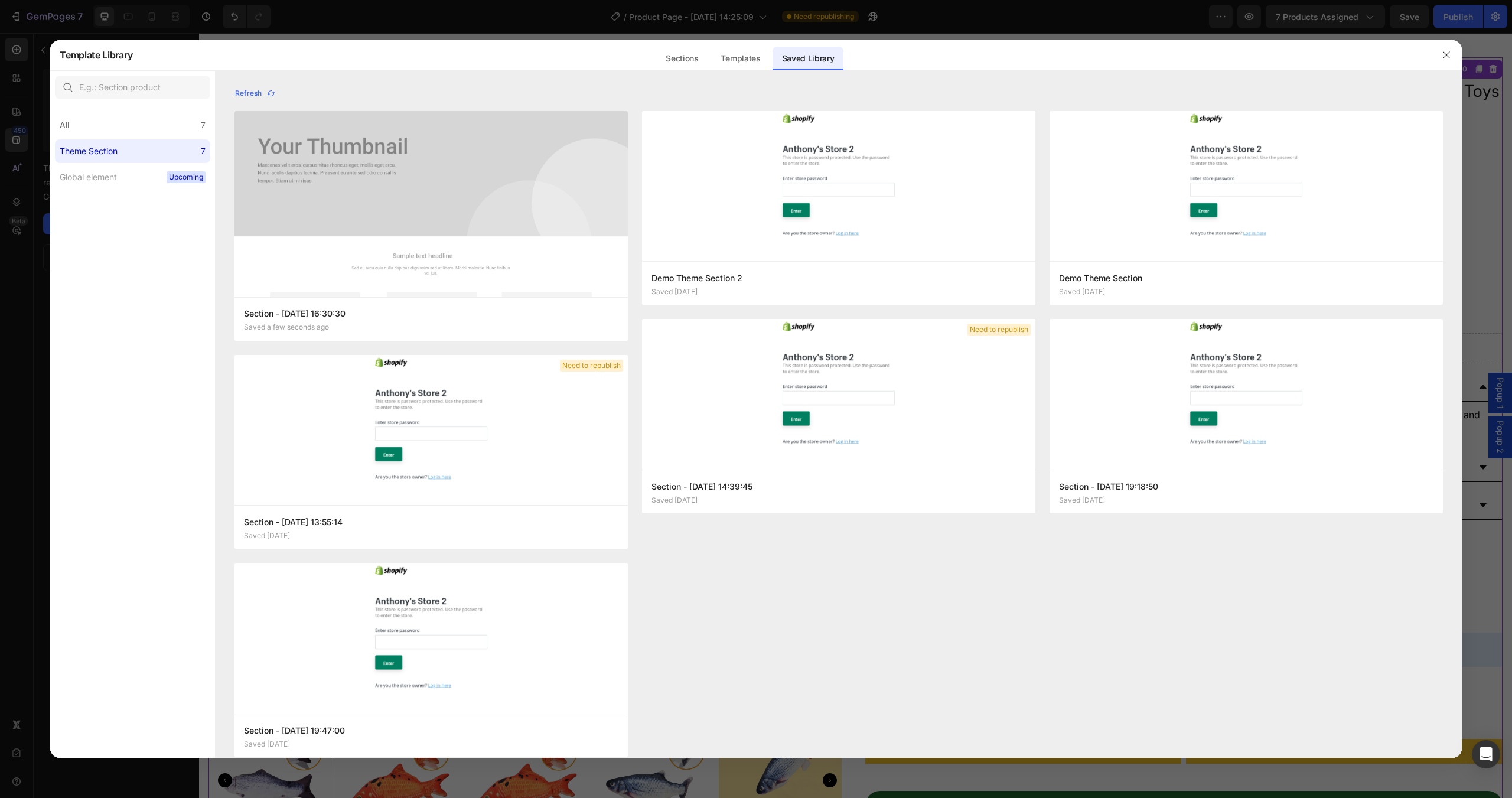
click at [1434, 52] on div at bounding box center [1446, 55] width 30 height 30
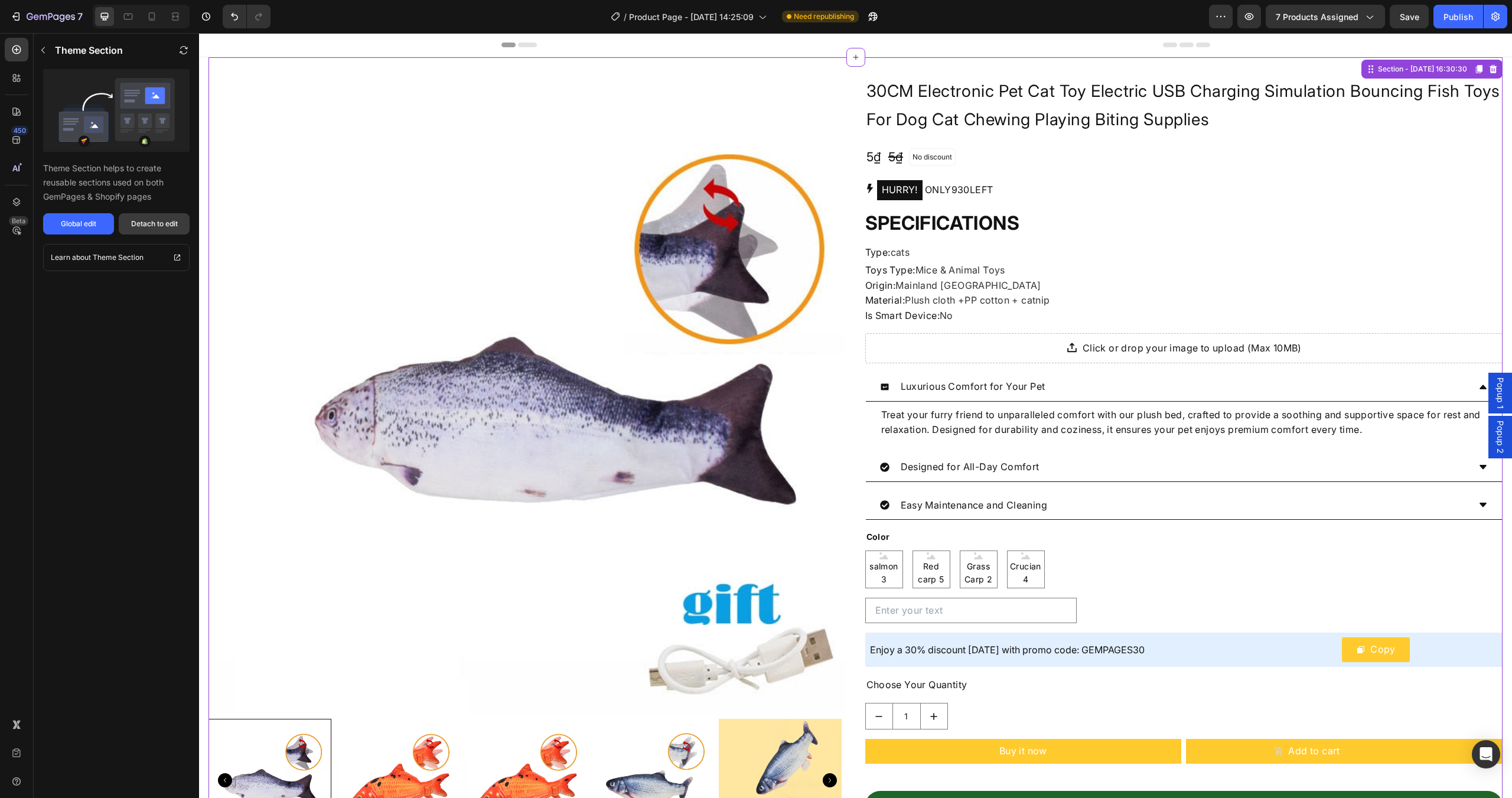
click at [135, 221] on div "Detach to edit" at bounding box center [155, 223] width 46 height 11
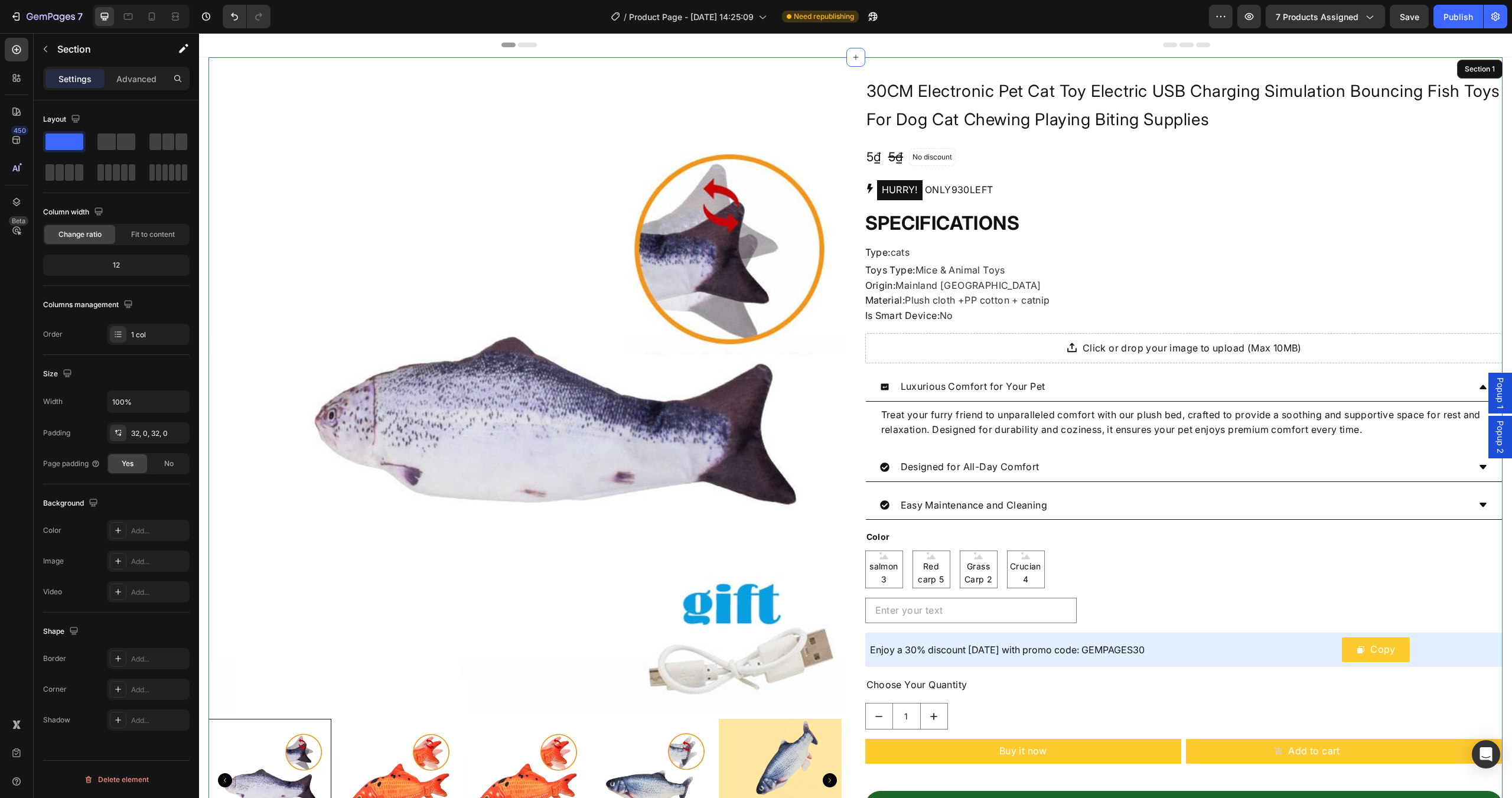
click at [1404, 68] on div "Product Images WideBundles WideBundles 30CM Electronic Pet Cat Toy Electric USB…" at bounding box center [855, 477] width 1294 height 841
click at [1202, 249] on div "SPECIFICATIONS Type : cats Toys Type : Mice & Animal Toys Origin : Mainland Chi…" at bounding box center [1184, 267] width 638 height 113
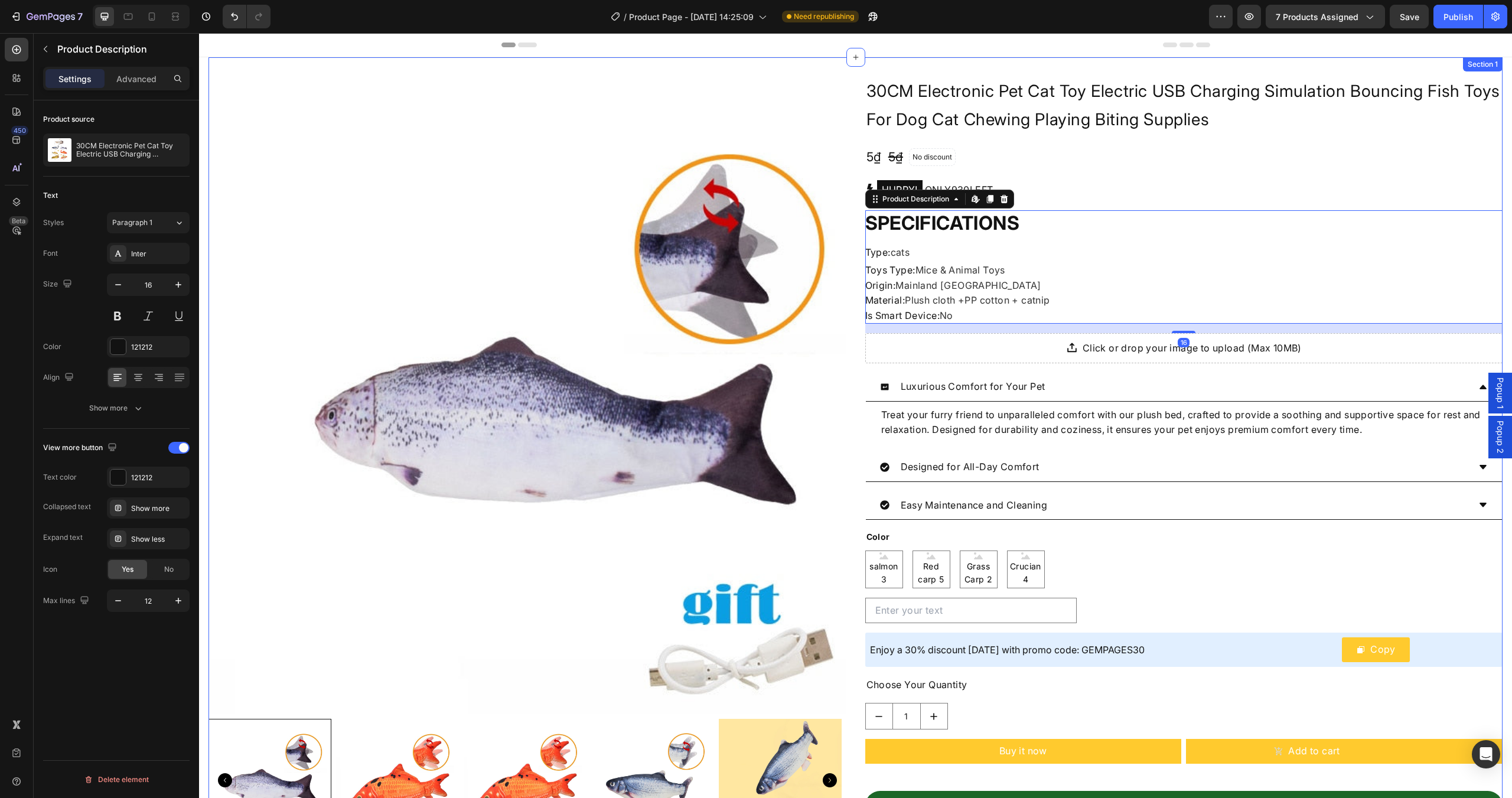
click at [1295, 68] on div "Product Images WideBundles WideBundles 30CM Electronic Pet Cat Toy Electric USB…" at bounding box center [855, 477] width 1294 height 841
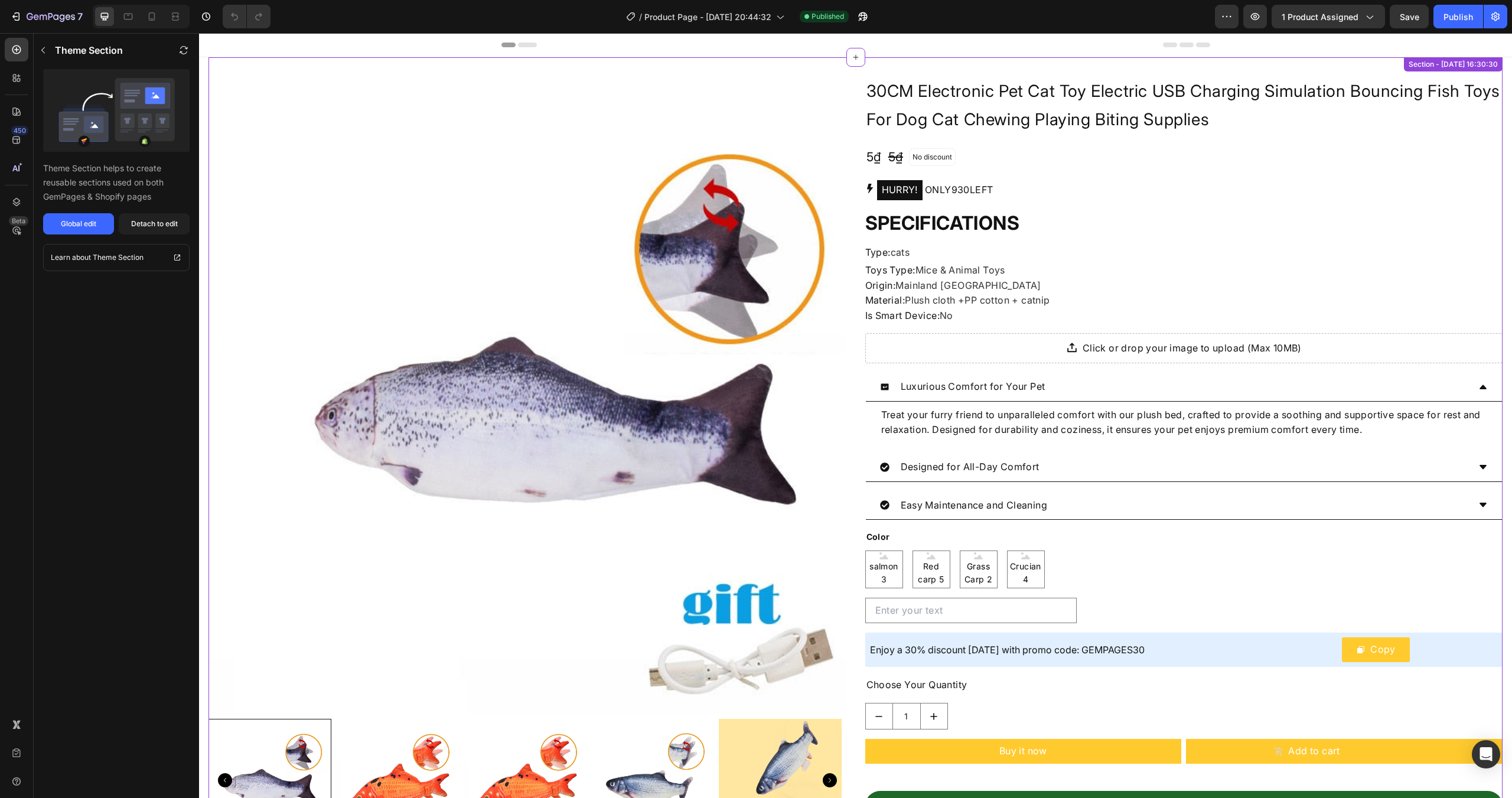
click at [876, 67] on div "Product Images WideBundles WideBundles 30CM Electronic Pet Cat Toy Electric USB…" at bounding box center [855, 477] width 1294 height 841
click at [855, 15] on button "button" at bounding box center [863, 17] width 24 height 24
click at [1297, 15] on span "1 product assigned" at bounding box center [1320, 17] width 77 height 12
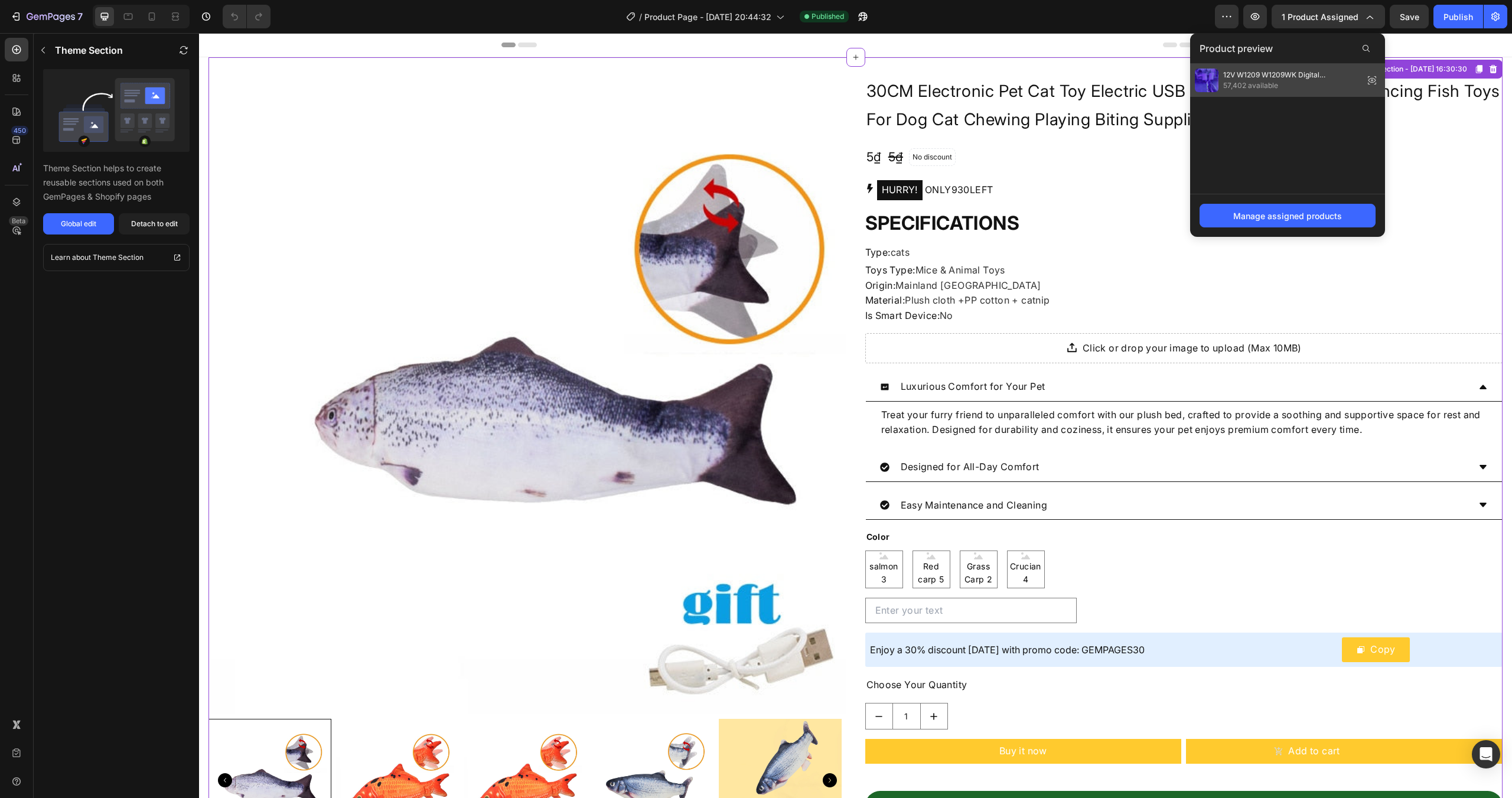
click at [1373, 81] on icon at bounding box center [1371, 80] width 2 height 2
